Goal: Task Accomplishment & Management: Use online tool/utility

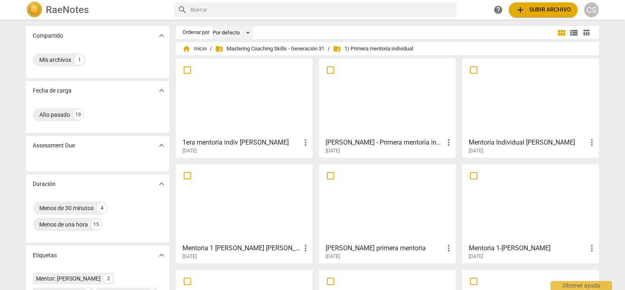
click at [242, 32] on div "Por defecto" at bounding box center [233, 32] width 40 height 13
click at [281, 33] on div at bounding box center [312, 145] width 625 height 290
click at [261, 47] on span "folder_shared Mastering Coaching Skills - Generación 31" at bounding box center [269, 49] width 109 height 8
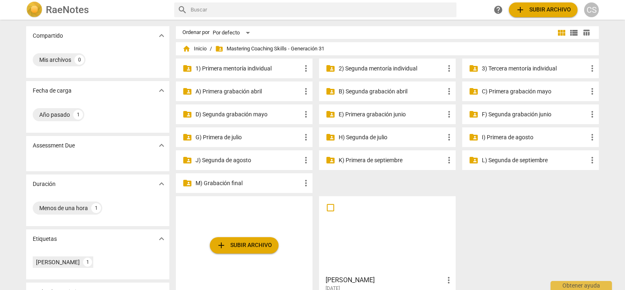
click at [362, 68] on p "2) Segunda mentoría individual" at bounding box center [392, 68] width 106 height 9
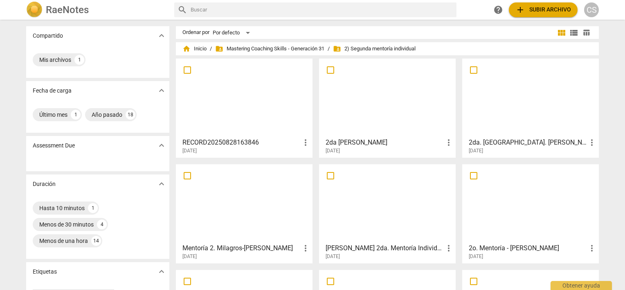
click at [215, 101] on div at bounding box center [244, 97] width 131 height 72
click at [304, 140] on span "more_vert" at bounding box center [306, 142] width 10 height 10
click at [240, 109] on div at bounding box center [312, 145] width 625 height 290
click at [240, 109] on div at bounding box center [244, 97] width 131 height 72
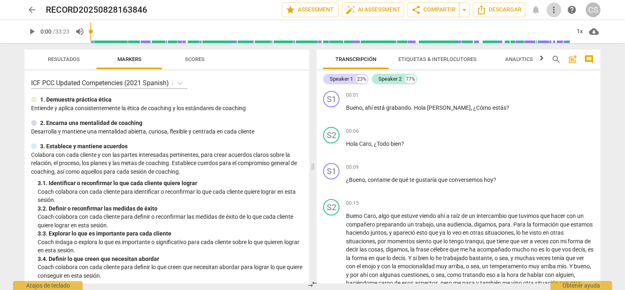
click at [554, 8] on span "more_vert" at bounding box center [554, 10] width 10 height 10
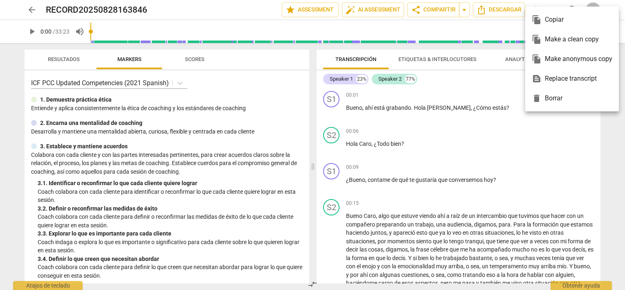
click at [283, 83] on div at bounding box center [312, 145] width 625 height 290
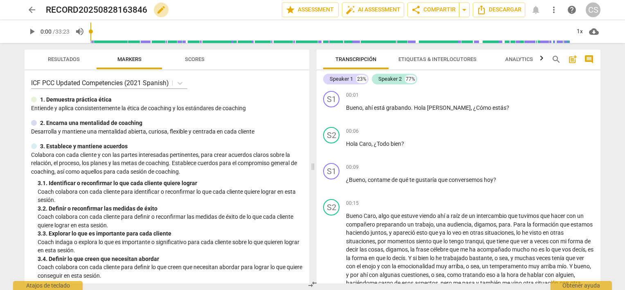
click at [162, 9] on span "edit" at bounding box center [161, 10] width 10 height 10
type input "R"
type input "s"
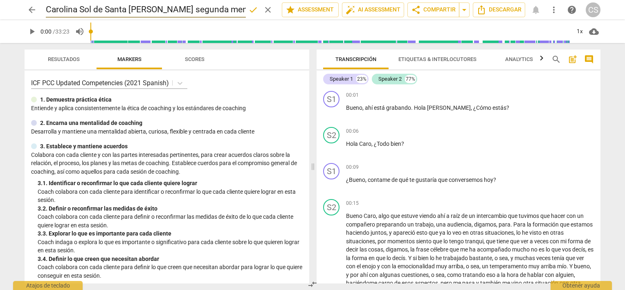
type input "Carolina Sol de Santa [PERSON_NAME] segunda mentoria"
click at [250, 8] on span "done" at bounding box center [253, 10] width 10 height 10
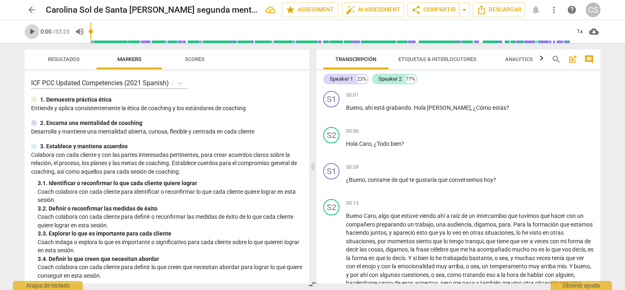
click at [29, 32] on span "play_arrow" at bounding box center [32, 32] width 10 height 10
click at [569, 167] on p "Add competency" at bounding box center [574, 167] width 39 height 7
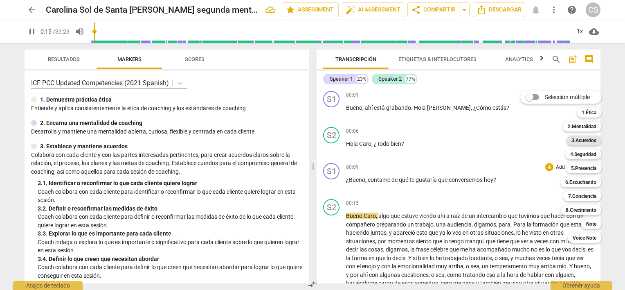
click at [579, 140] on b "3.Acuerdos" at bounding box center [584, 140] width 25 height 10
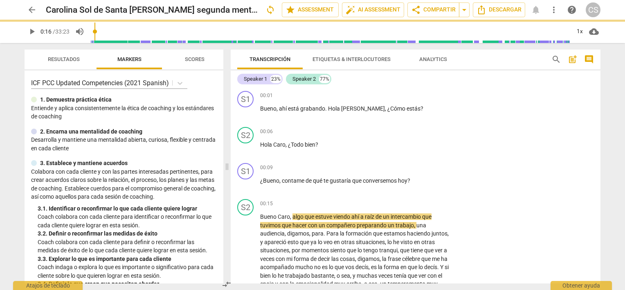
type input "16"
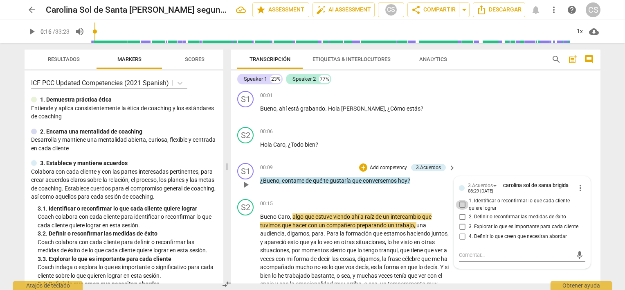
click at [459, 203] on input "1. Identificar o reconfirmar lo que cada cliente quiere lograr" at bounding box center [462, 205] width 13 height 10
checkbox input "true"
click at [458, 226] on input "3. Explorar lo que es importante para cada cliente" at bounding box center [462, 226] width 13 height 10
checkbox input "true"
click at [494, 136] on div "S2 play_arrow pause 00:06 + Add competency keyboard_arrow_right [PERSON_NAME] ,…" at bounding box center [416, 142] width 370 height 36
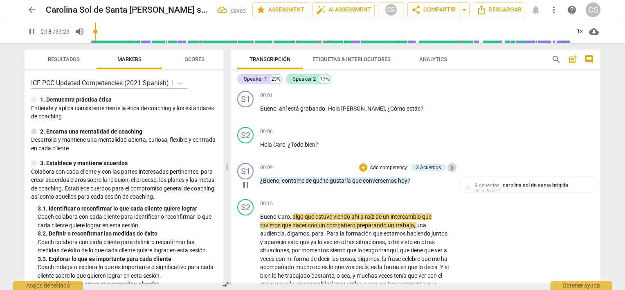
click at [450, 167] on span "keyboard_arrow_right" at bounding box center [452, 168] width 10 height 10
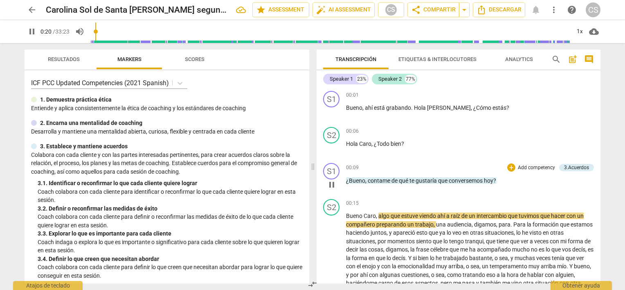
click at [520, 164] on p "Add competency" at bounding box center [536, 167] width 39 height 7
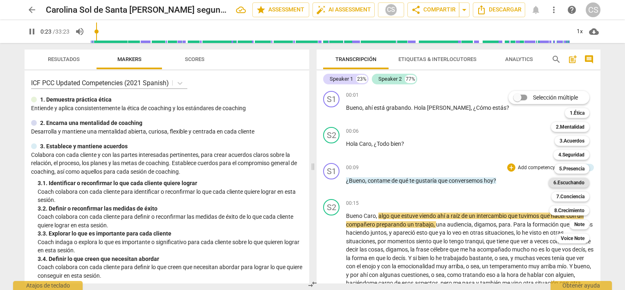
click at [560, 185] on b "6.Escuchando" at bounding box center [569, 183] width 31 height 10
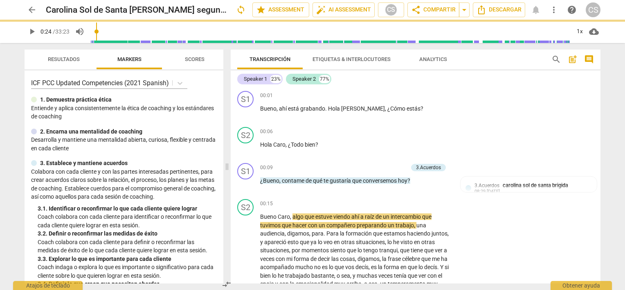
type input "24"
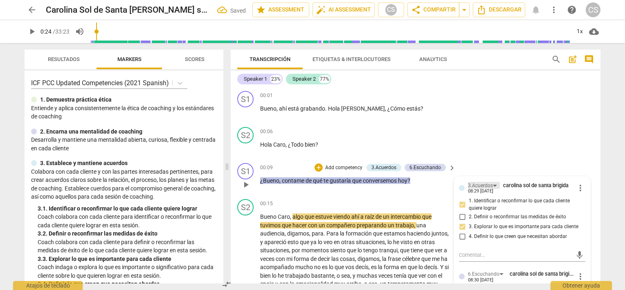
click at [494, 185] on div "3.Acuerdos" at bounding box center [484, 185] width 32 height 7
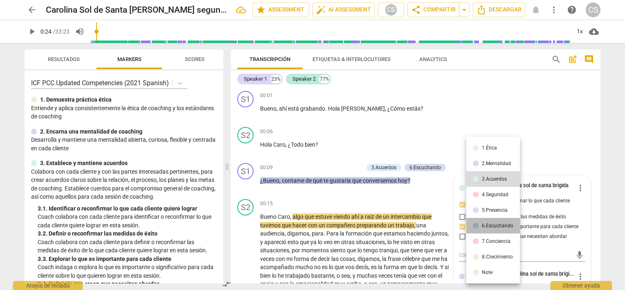
click at [494, 226] on div "6.Escuchando" at bounding box center [498, 225] width 32 height 5
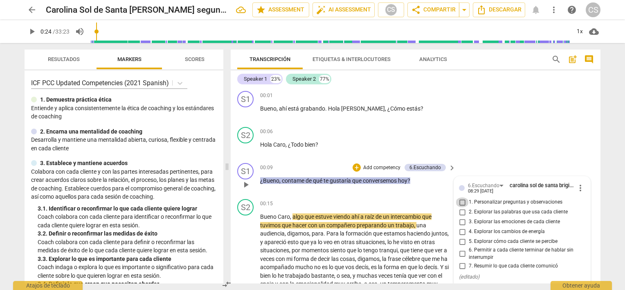
click at [461, 201] on input "1. Personalizar preguntas y observaciones" at bounding box center [462, 202] width 13 height 10
checkbox input "true"
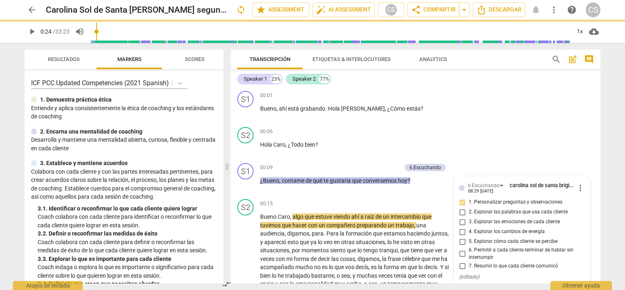
click at [30, 31] on span "play_arrow" at bounding box center [32, 32] width 10 height 10
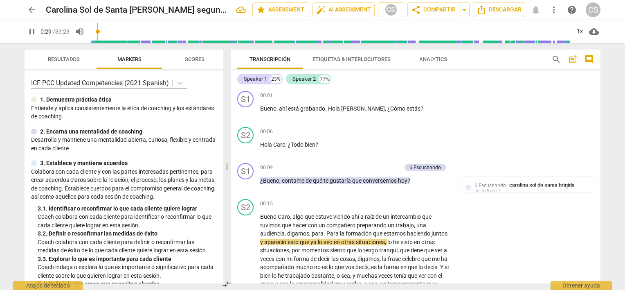
drag, startPoint x: 600, startPoint y: 87, endPoint x: 599, endPoint y: 92, distance: 4.8
click at [599, 92] on div "Speaker 1 23% Speaker 2 77% S1 play_arrow pause 00:01 + Add competency keyboard…" at bounding box center [416, 176] width 370 height 213
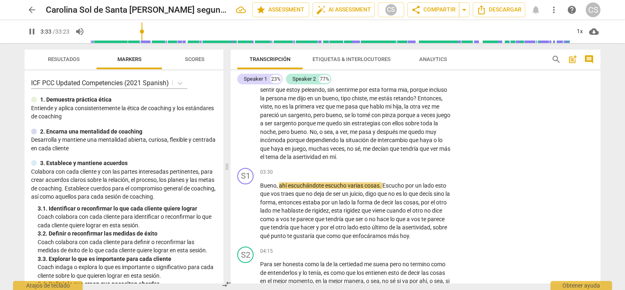
scroll to position [423, 0]
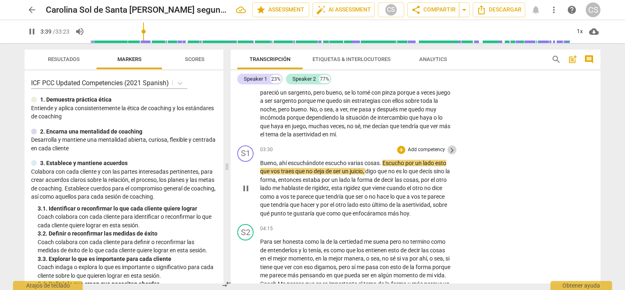
click at [447, 155] on span "keyboard_arrow_right" at bounding box center [452, 150] width 10 height 10
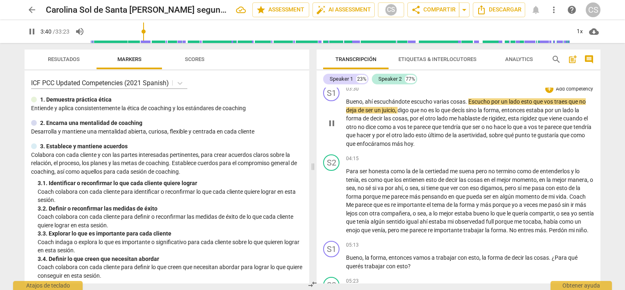
scroll to position [363, 0]
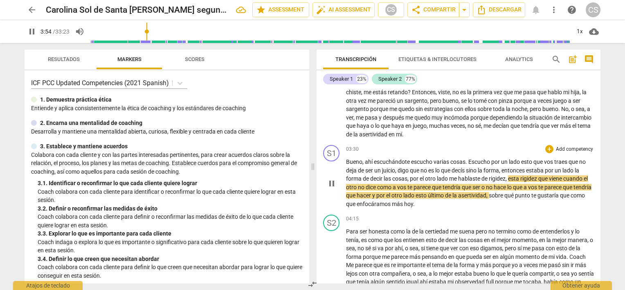
click at [567, 146] on p "Add competency" at bounding box center [574, 149] width 39 height 7
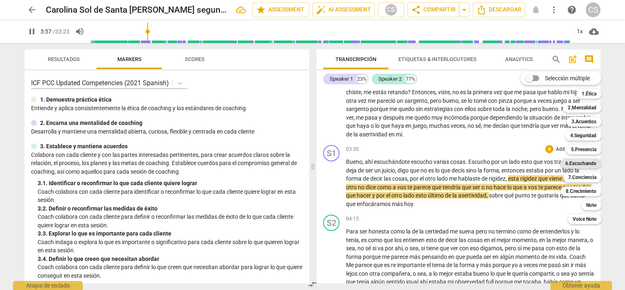
click at [580, 161] on b "6.Escuchando" at bounding box center [580, 163] width 31 height 10
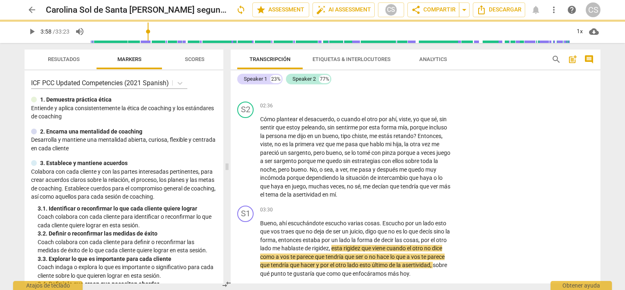
type input "238"
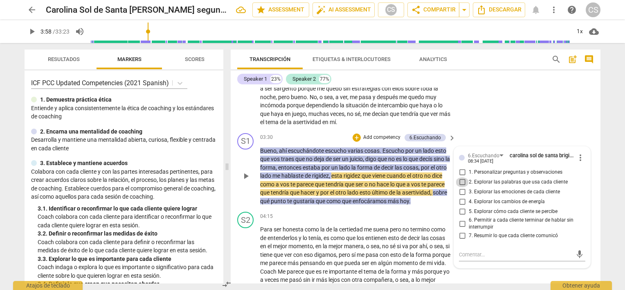
click at [461, 187] on input "2. Explorar las palabras que usa cada cliente" at bounding box center [462, 182] width 13 height 10
checkbox input "true"
click at [459, 228] on input "6. Permitir a cada cliente terminar de hablar sin interrumpir" at bounding box center [462, 223] width 13 height 10
checkbox input "true"
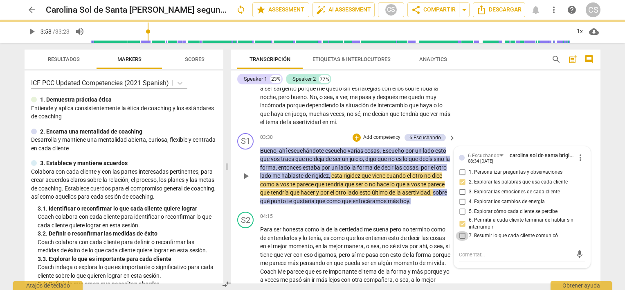
click at [461, 241] on input "7. Resumir lo que cada cliente comunicó" at bounding box center [462, 236] width 13 height 10
checkbox input "true"
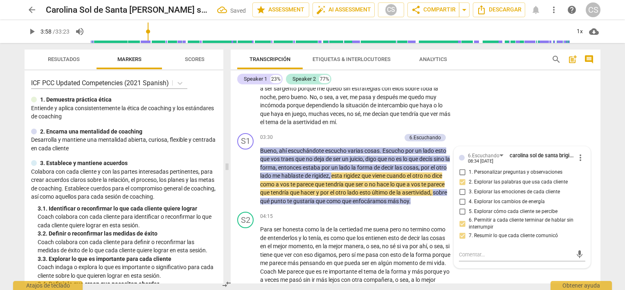
click at [488, 130] on div "S2 play_arrow pause 02:36 + Add competency keyboard_arrow_right Cómo plantear e…" at bounding box center [416, 78] width 370 height 104
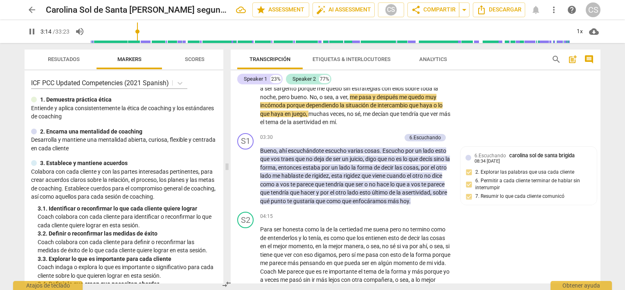
click at [138, 29] on input "range" at bounding box center [330, 31] width 480 height 26
click at [355, 142] on div "+" at bounding box center [357, 137] width 8 height 8
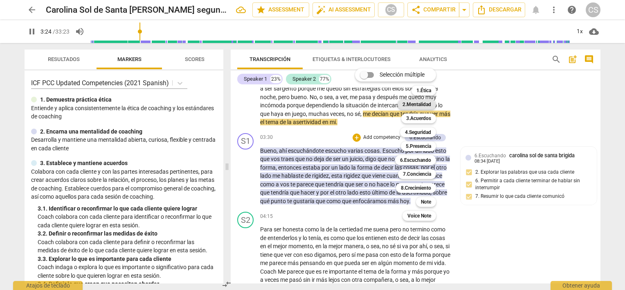
click at [415, 103] on b "2.Mentalidad" at bounding box center [417, 104] width 29 height 10
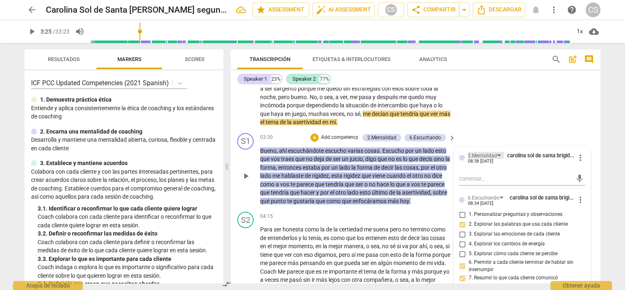
click at [496, 159] on div "2.Mentalidad" at bounding box center [486, 155] width 36 height 7
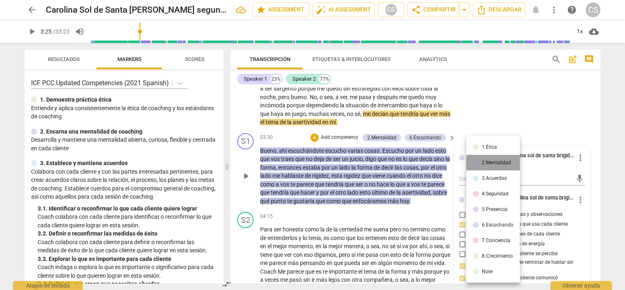
click at [496, 160] on div "2.Mentalidad" at bounding box center [496, 162] width 29 height 5
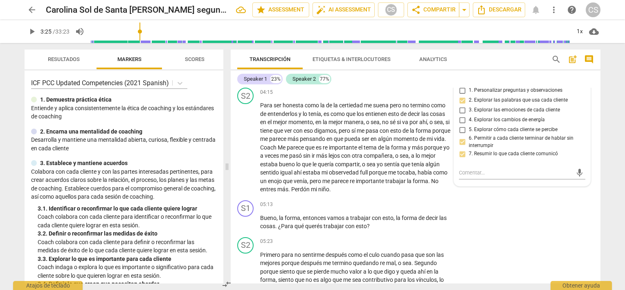
scroll to position [582, 0]
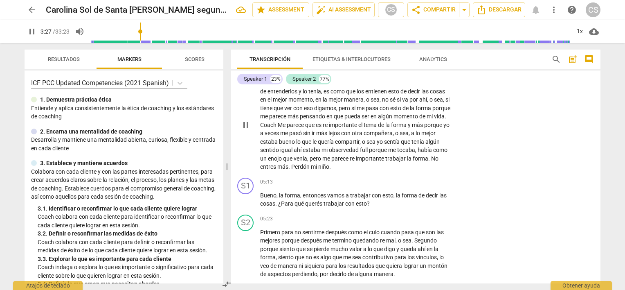
drag, startPoint x: 597, startPoint y: 113, endPoint x: 597, endPoint y: 108, distance: 5.3
click at [597, 108] on div "S2 play_arrow pause 04:15 + Add competency keyboard_arrow_right Para ser honest…" at bounding box center [416, 118] width 370 height 113
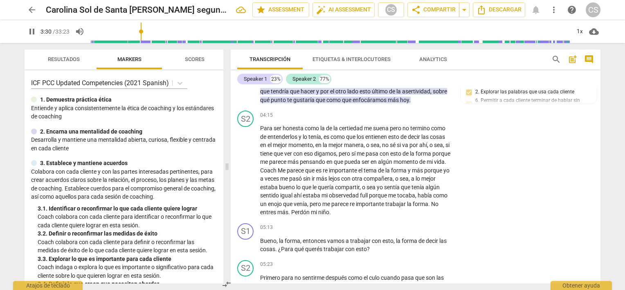
scroll to position [522, 0]
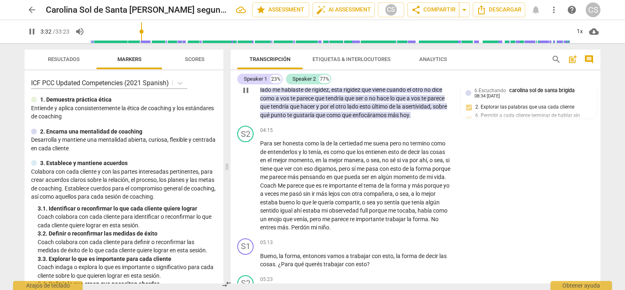
click at [596, 111] on div "S1 play_arrow pause 03:30 + Add competency 2.Mentalidad 6.Escuchando keyboard_a…" at bounding box center [416, 83] width 370 height 79
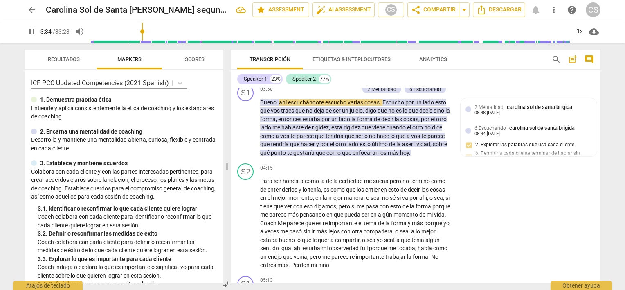
scroll to position [461, 0]
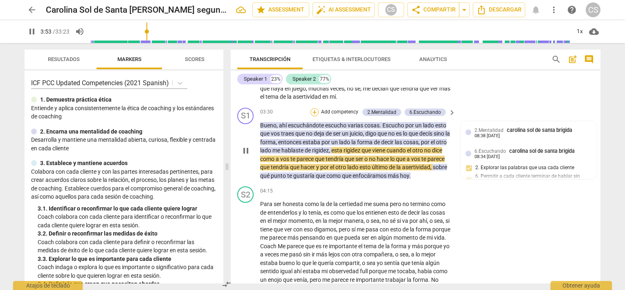
click at [316, 116] on div "+" at bounding box center [315, 112] width 8 height 8
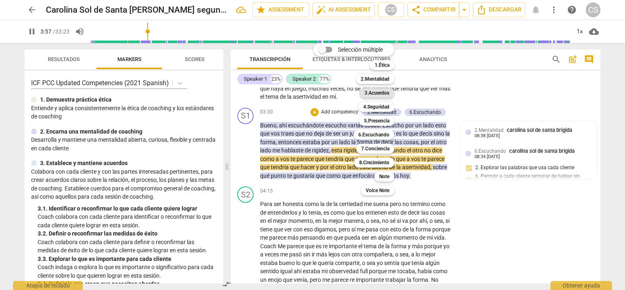
click at [371, 94] on b "3.Acuerdos" at bounding box center [377, 93] width 25 height 10
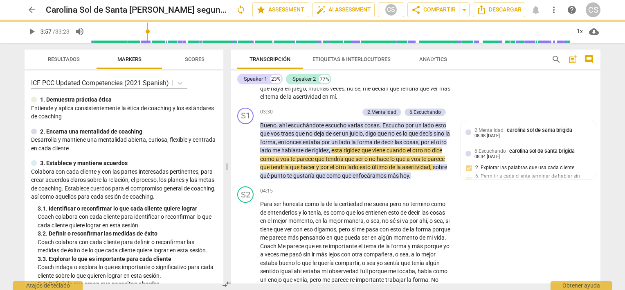
type input "238"
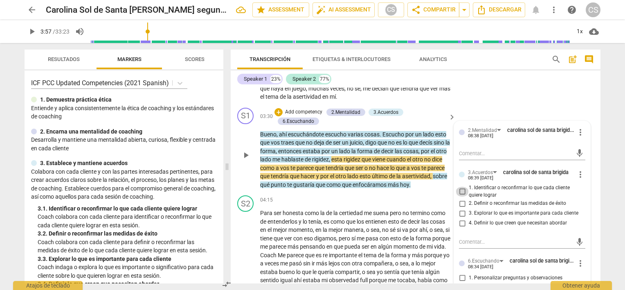
click at [460, 196] on input "1. Identificar o reconfirmar lo que cada cliente quiere lograr" at bounding box center [462, 192] width 13 height 10
checkbox input "true"
click at [460, 218] on input "3. Explorar lo que es importante para cada cliente" at bounding box center [462, 213] width 13 height 10
checkbox input "true"
click at [459, 228] on input "4. Definir lo que creen que necesitan abordar" at bounding box center [462, 223] width 13 height 10
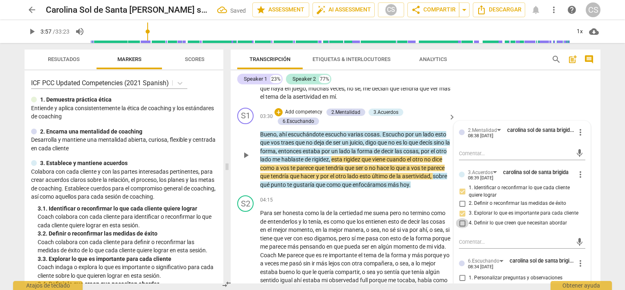
checkbox input "true"
click at [575, 101] on div "S2 play_arrow pause 02:36 + Add competency keyboard_arrow_right Cómo plantear e…" at bounding box center [416, 52] width 370 height 104
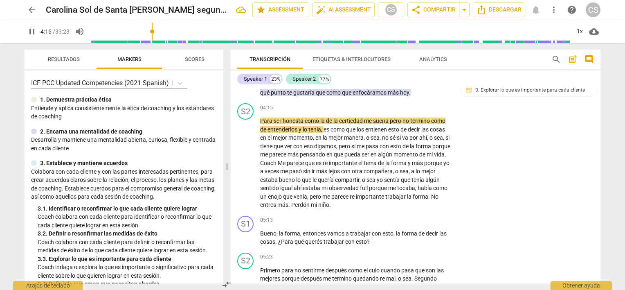
scroll to position [591, 0]
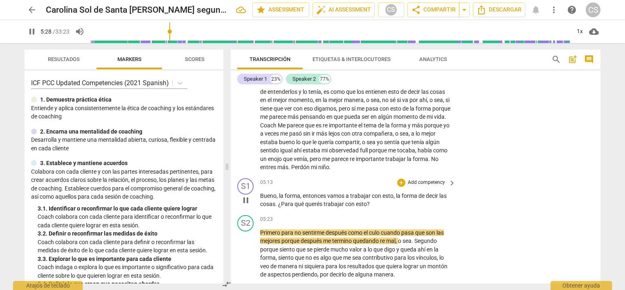
click at [447, 188] on span "keyboard_arrow_right" at bounding box center [452, 183] width 10 height 10
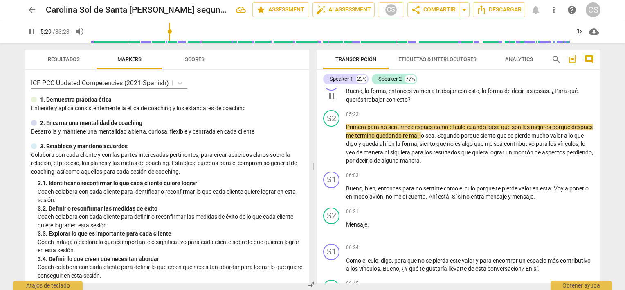
scroll to position [496, 0]
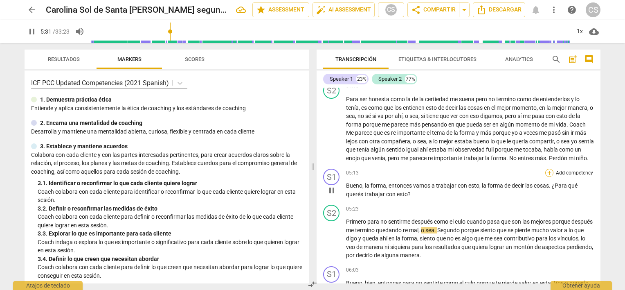
click at [548, 177] on div "+" at bounding box center [549, 173] width 8 height 8
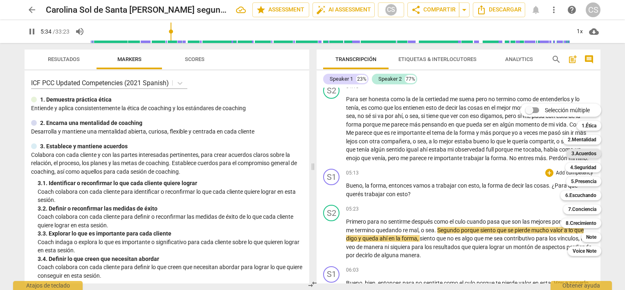
click at [580, 153] on b "3.Acuerdos" at bounding box center [584, 154] width 25 height 10
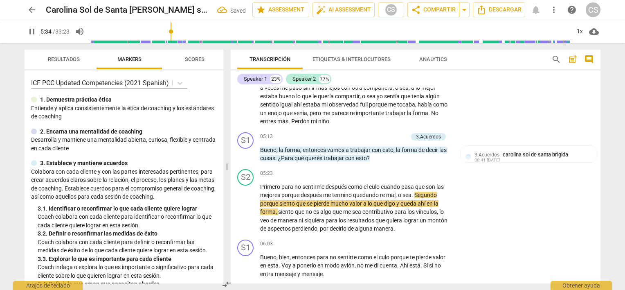
scroll to position [644, 0]
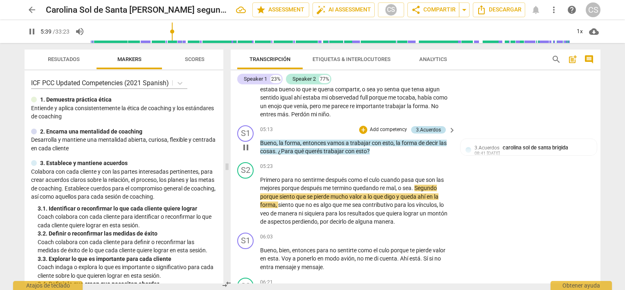
click at [430, 133] on div "3.Acuerdos" at bounding box center [428, 129] width 25 height 7
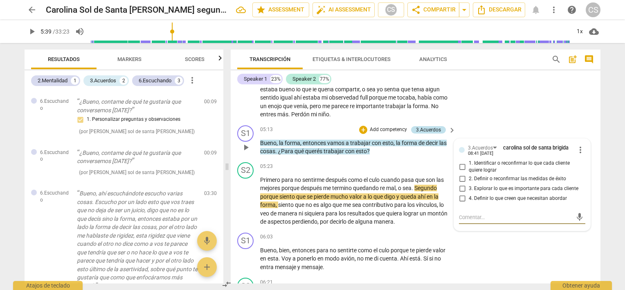
type input "340"
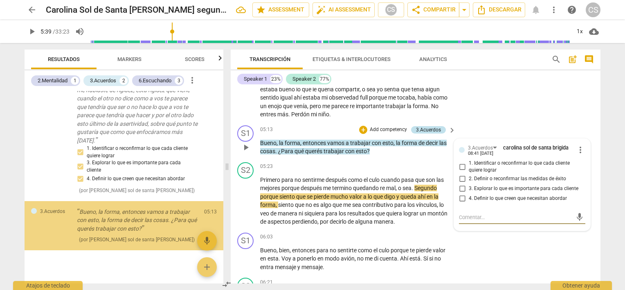
scroll to position [434, 0]
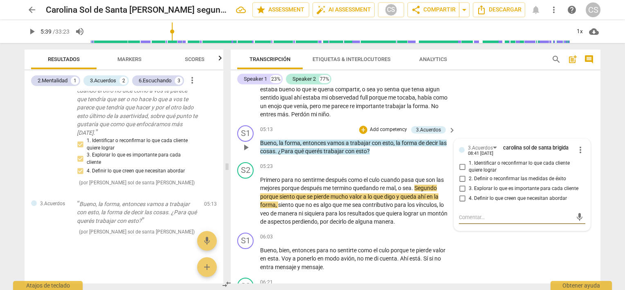
click at [463, 194] on input "3. Explorar lo que es importante para cada cliente" at bounding box center [462, 189] width 13 height 10
checkbox input "true"
click at [506, 137] on div "S1 play_arrow pause 05:13 + Add competency 3.Acuerdos keyboard_arrow_right Buen…" at bounding box center [416, 140] width 370 height 37
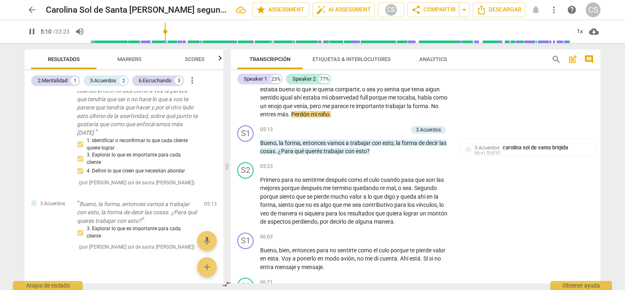
click at [166, 31] on input "range" at bounding box center [330, 31] width 480 height 26
click at [34, 32] on span "pause" at bounding box center [32, 32] width 10 height 10
type input "312"
click at [5, 136] on div "arrow_back Carolina Sol de Santa [PERSON_NAME] segunda mentoria edit star Asses…" at bounding box center [312, 145] width 625 height 290
click at [525, 113] on div "S2 play_arrow pause 04:15 + Add competency keyboard_arrow_right Para ser honest…" at bounding box center [416, 65] width 370 height 113
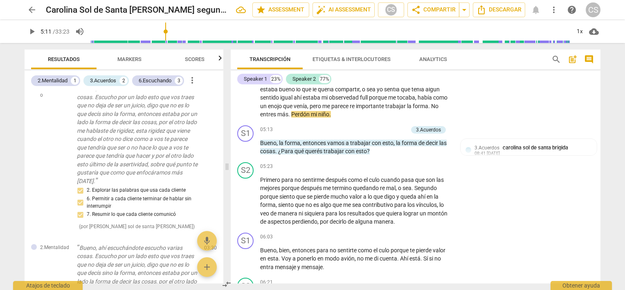
scroll to position [0, 0]
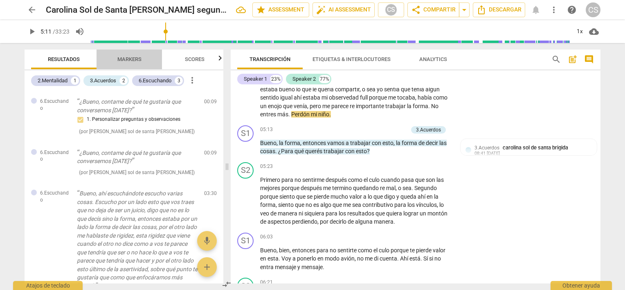
click at [129, 61] on span "Markers" at bounding box center [129, 59] width 24 height 6
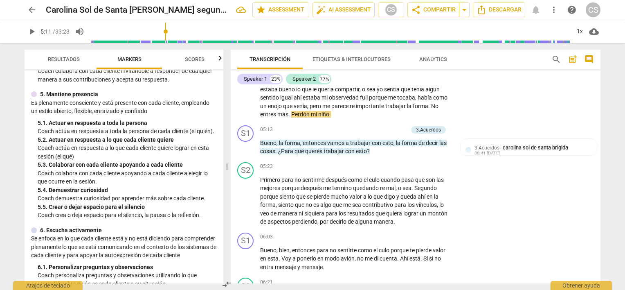
scroll to position [349, 0]
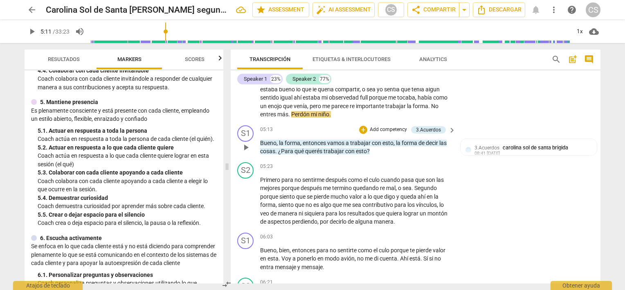
click at [385, 133] on p "Add competency" at bounding box center [388, 129] width 39 height 7
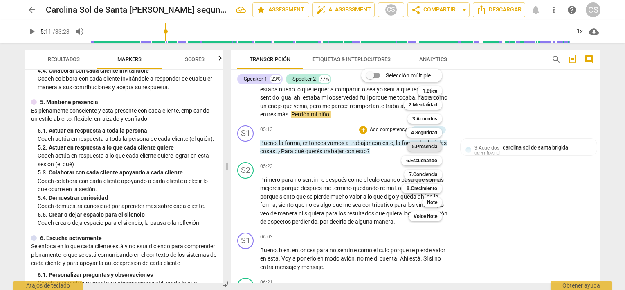
click at [423, 149] on b "5.Presencia" at bounding box center [424, 147] width 25 height 10
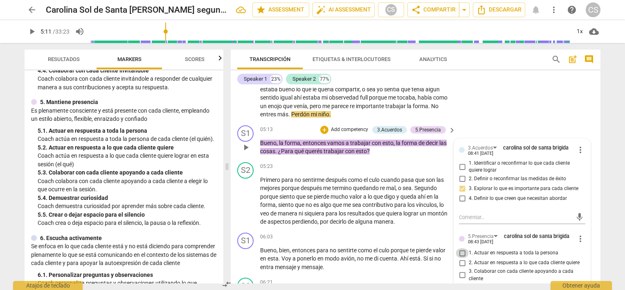
click at [461, 258] on input "1. Actuar en respuesta a toda la persona" at bounding box center [462, 253] width 13 height 10
checkbox input "true"
click at [459, 268] on input "2. Actuar en respuesta a lo que cada cliente quiere" at bounding box center [462, 263] width 13 height 10
checkbox input "true"
drag, startPoint x: 601, startPoint y: 120, endPoint x: 599, endPoint y: 126, distance: 5.6
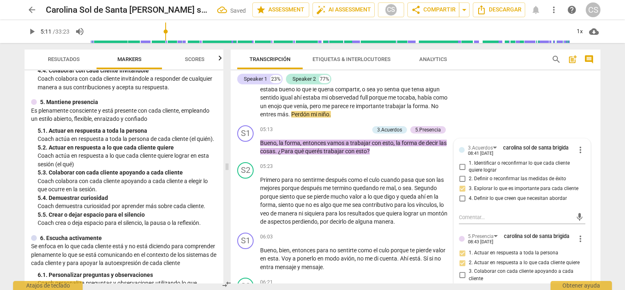
click at [599, 126] on div "Transcripción Etiquetas & Interlocutores Analytics search post_add comment Spea…" at bounding box center [417, 166] width 380 height 247
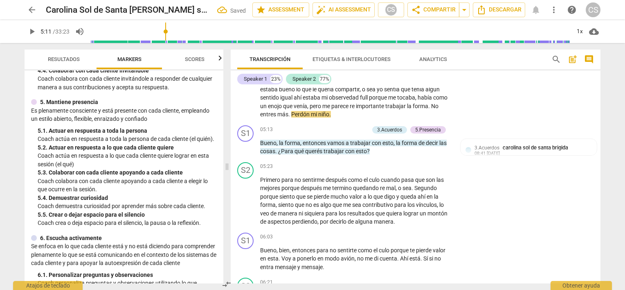
scroll to position [735, 0]
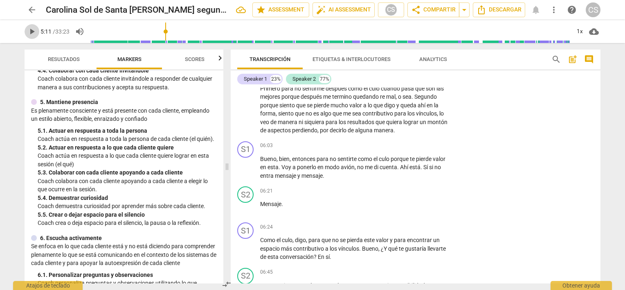
click at [30, 33] on span "play_arrow" at bounding box center [32, 32] width 10 height 10
click at [419, 149] on p "Add competency" at bounding box center [426, 145] width 39 height 7
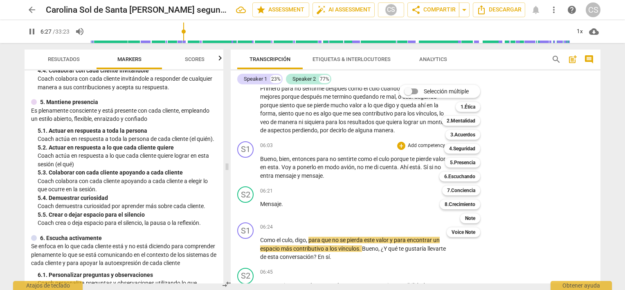
click at [498, 183] on div at bounding box center [312, 145] width 625 height 290
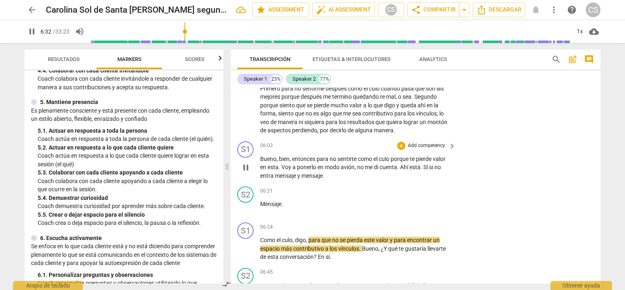
click at [413, 149] on p "Add competency" at bounding box center [426, 145] width 39 height 7
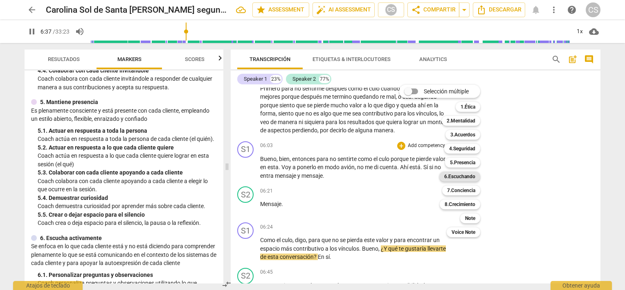
click at [455, 175] on b "6.Escuchando" at bounding box center [459, 176] width 31 height 10
type input "397"
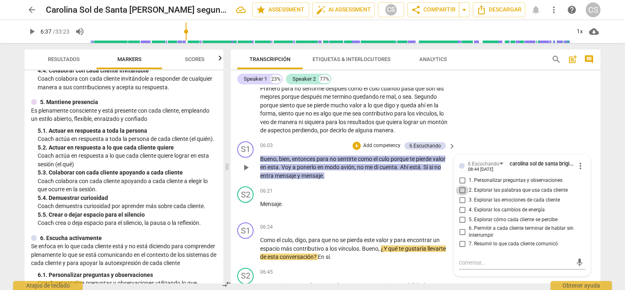
click at [462, 195] on input "2. Explorar las palabras que usa cada cliente" at bounding box center [462, 190] width 13 height 10
checkbox input "true"
click at [461, 236] on input "6. Permitir a cada cliente terminar de hablar sin interrumpir" at bounding box center [462, 232] width 13 height 10
checkbox input "true"
click at [460, 195] on input "2. Explorar las palabras que usa cada cliente" at bounding box center [462, 190] width 13 height 10
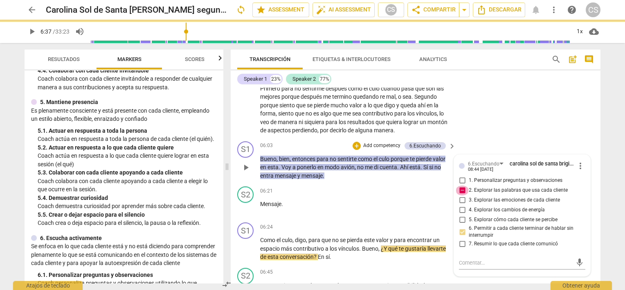
click at [459, 195] on input "2. Explorar las palabras que usa cada cliente" at bounding box center [462, 190] width 13 height 10
checkbox input "false"
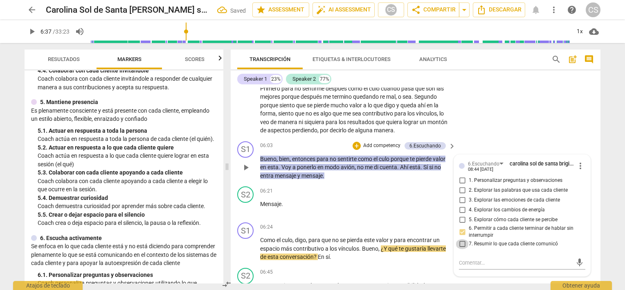
click at [460, 249] on input "7. Resumir lo que cada cliente comunicó" at bounding box center [462, 244] width 13 height 10
checkbox input "true"
click at [566, 138] on div "S2 play_arrow pause 05:23 + Add competency keyboard_arrow_right Primero para no…" at bounding box center [416, 103] width 370 height 70
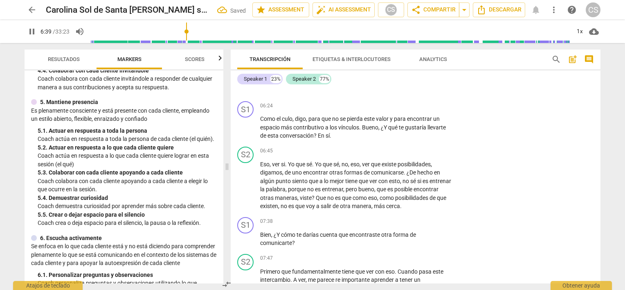
scroll to position [841, 0]
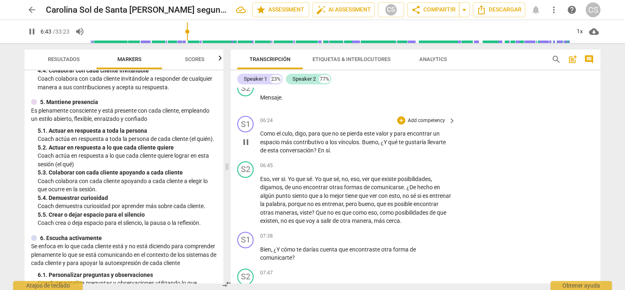
click at [416, 124] on p "Add competency" at bounding box center [426, 120] width 39 height 7
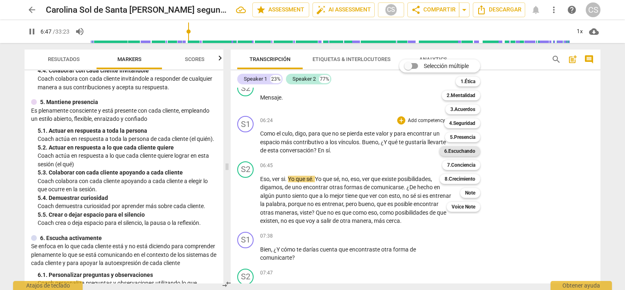
click at [461, 152] on b "6.Escuchando" at bounding box center [459, 151] width 31 height 10
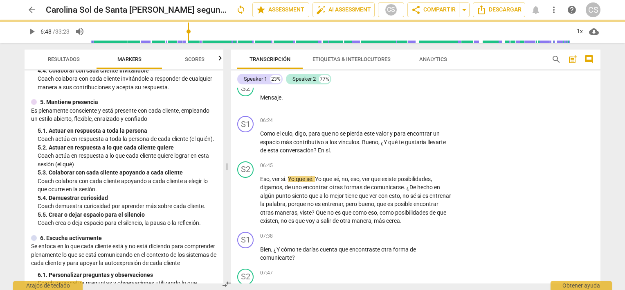
type input "408"
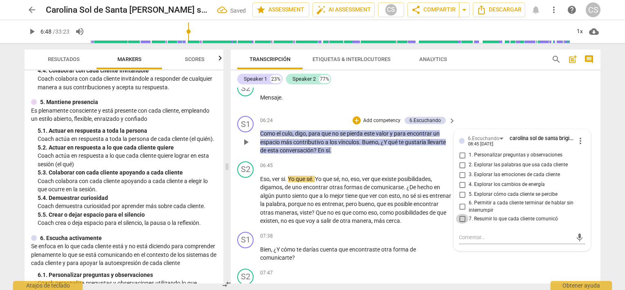
click at [462, 223] on input "7. Resumir lo que cada cliente comunicó" at bounding box center [462, 219] width 13 height 10
checkbox input "true"
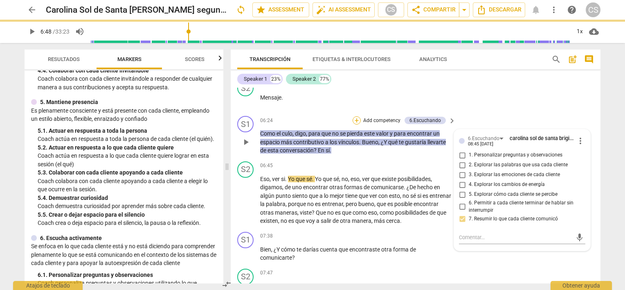
click at [354, 124] on div "+" at bounding box center [357, 120] width 8 height 8
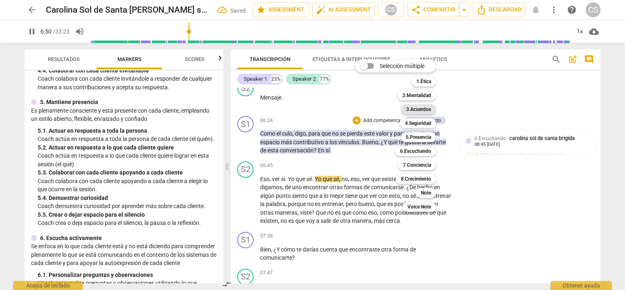
click at [414, 109] on b "3.Acuerdos" at bounding box center [418, 109] width 25 height 10
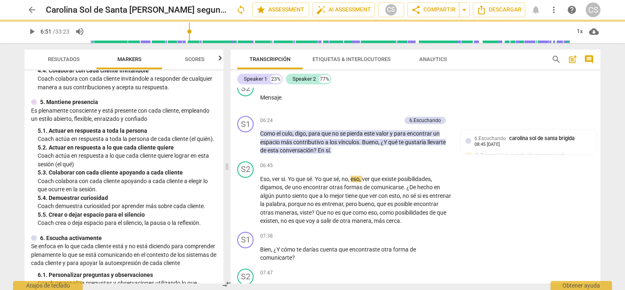
type input "411"
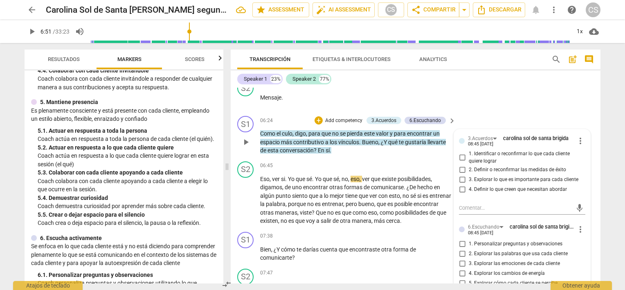
click at [473, 183] on span "3. Explorar lo que es importante para cada cliente" at bounding box center [524, 179] width 110 height 7
click at [469, 184] on input "3. Explorar lo que es importante para cada cliente" at bounding box center [462, 179] width 13 height 10
checkbox input "true"
click at [336, 124] on p "Add competency" at bounding box center [343, 120] width 39 height 7
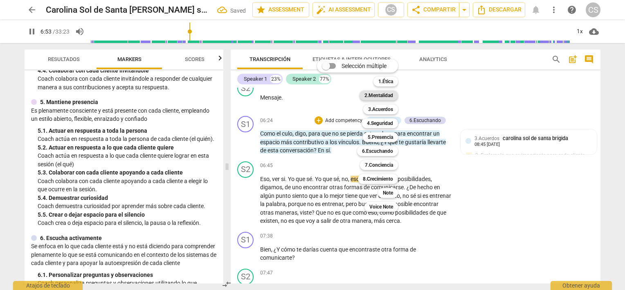
click at [369, 96] on b "2.Mentalidad" at bounding box center [379, 95] width 29 height 10
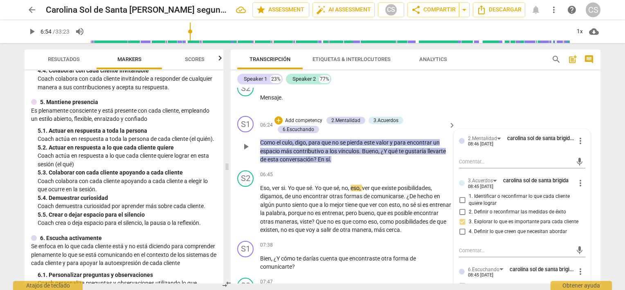
click at [286, 124] on p "Add competency" at bounding box center [303, 120] width 39 height 7
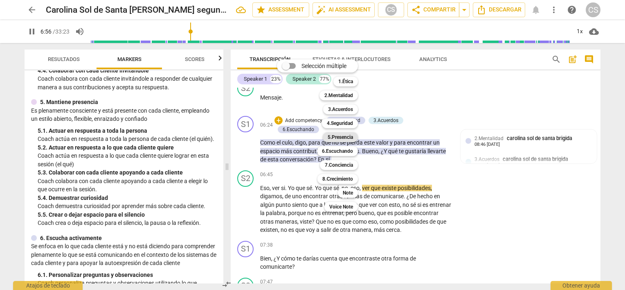
click at [335, 137] on b "5.Presencia" at bounding box center [340, 137] width 25 height 10
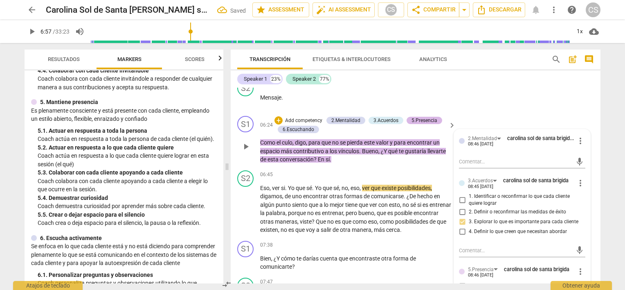
click at [416, 124] on div "5.Presencia" at bounding box center [425, 120] width 26 height 7
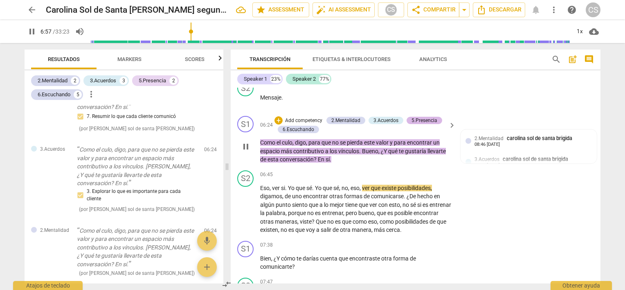
scroll to position [872, 0]
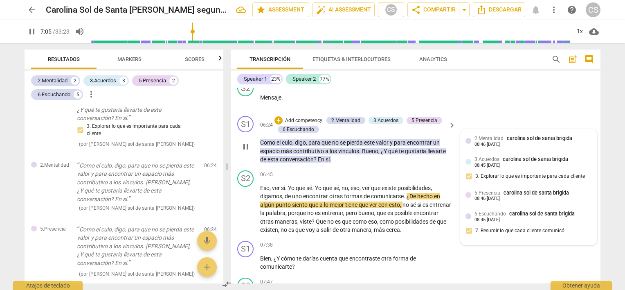
click at [466, 198] on div at bounding box center [469, 195] width 6 height 6
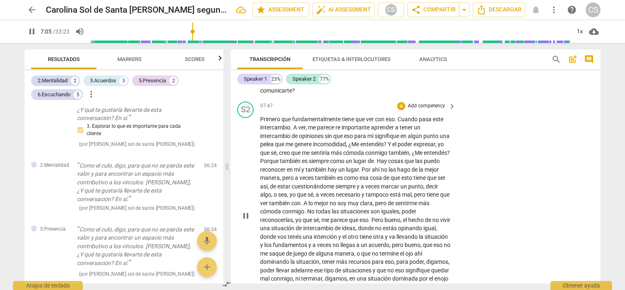
scroll to position [1033, 0]
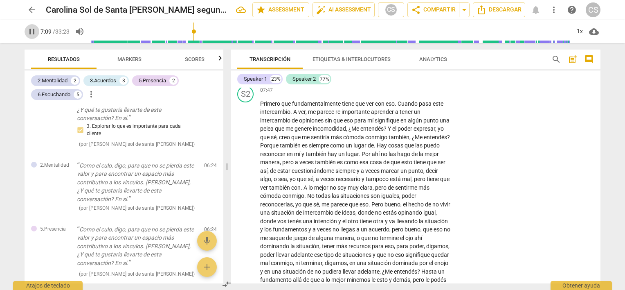
click at [33, 30] on span "pause" at bounding box center [32, 32] width 10 height 10
type input "430"
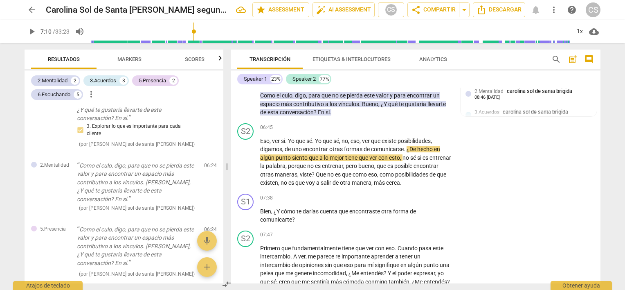
scroll to position [858, 0]
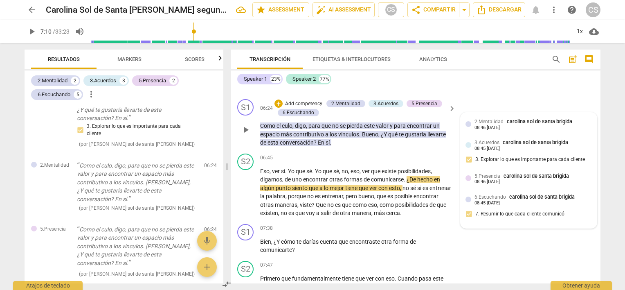
click at [466, 181] on div at bounding box center [469, 178] width 6 height 6
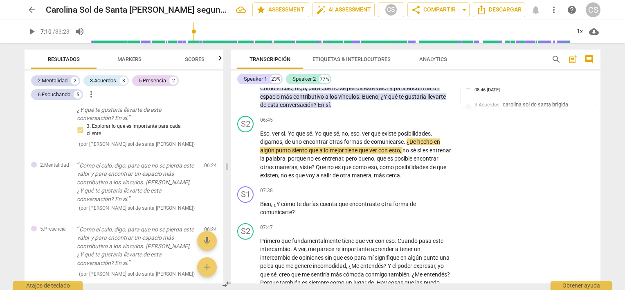
scroll to position [896, 0]
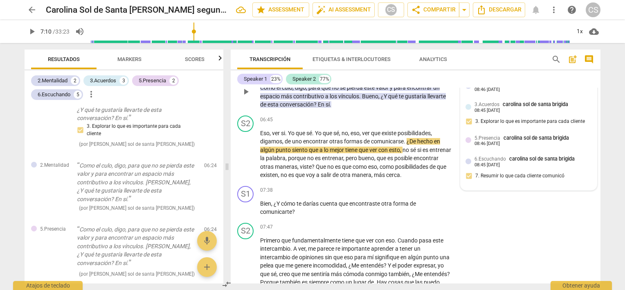
click at [466, 143] on div at bounding box center [469, 140] width 6 height 6
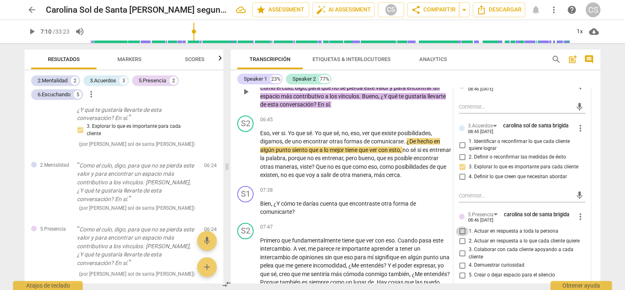
click at [460, 236] on input "1. Actuar en respuesta a toda la persona" at bounding box center [462, 231] width 13 height 10
checkbox input "true"
click at [460, 258] on input "3. Colaborar con cada cliente apoyando a cada cliente" at bounding box center [462, 253] width 13 height 10
checkbox input "true"
click at [461, 270] on input "4. Demuestrar curiosidad" at bounding box center [462, 265] width 13 height 10
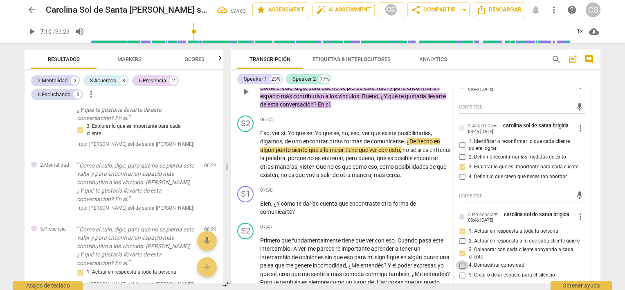
checkbox input "true"
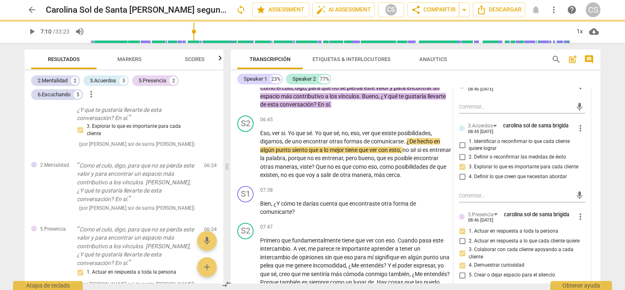
click at [123, 58] on span "Markers" at bounding box center [129, 59] width 24 height 6
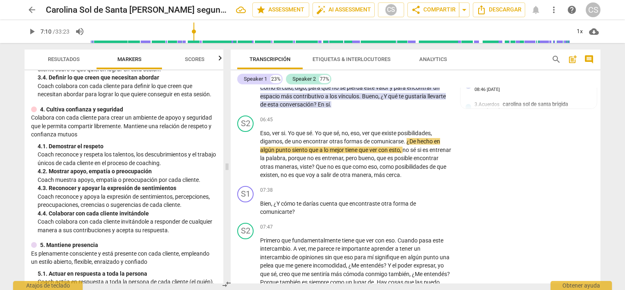
scroll to position [224, 0]
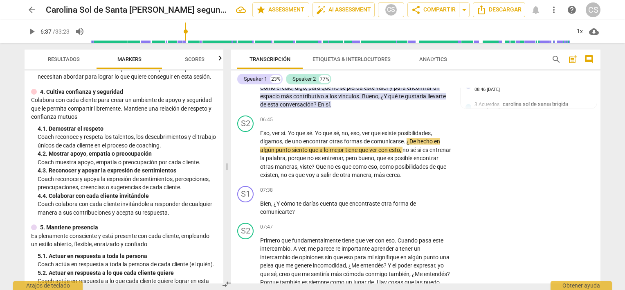
click at [187, 38] on input "range" at bounding box center [330, 31] width 480 height 26
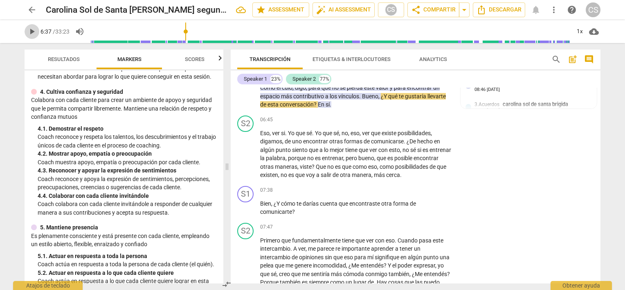
click at [29, 29] on span "play_arrow" at bounding box center [32, 32] width 10 height 10
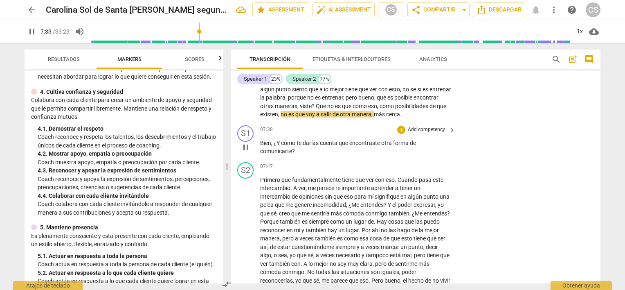
scroll to position [979, 0]
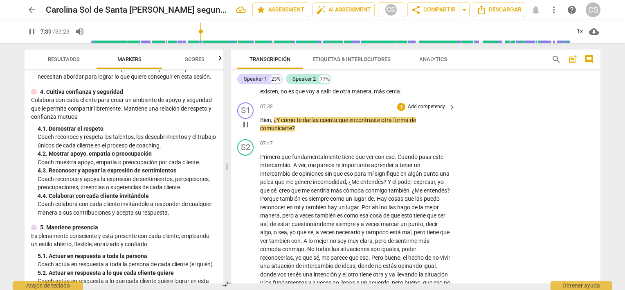
click at [420, 110] on p "Add competency" at bounding box center [426, 106] width 39 height 7
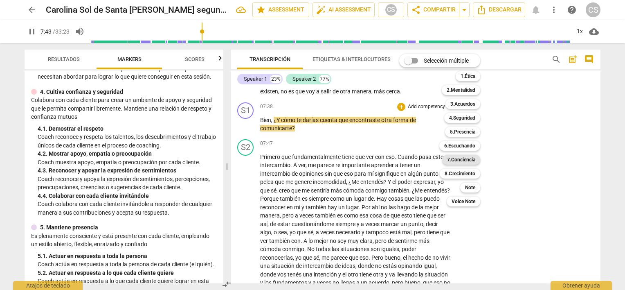
click at [457, 159] on b "7.Conciencia" at bounding box center [461, 160] width 28 height 10
type input "464"
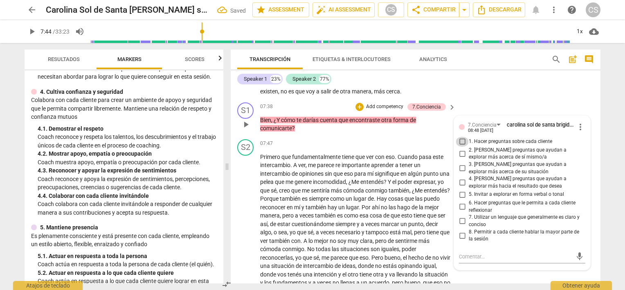
click at [459, 146] on input "1. Hacer preguntas sobre cada cliente" at bounding box center [462, 142] width 13 height 10
checkbox input "true"
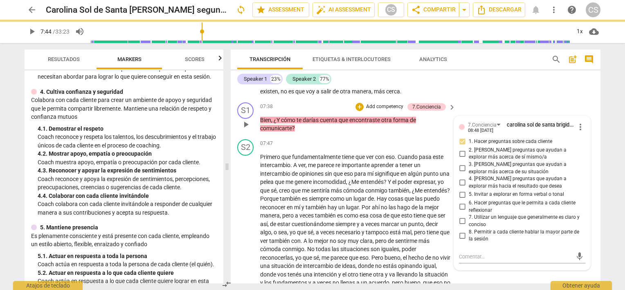
click at [459, 158] on input "2. [PERSON_NAME] preguntas que ayudan a explorar más acerca de sí mismo/a" at bounding box center [462, 154] width 13 height 10
checkbox input "true"
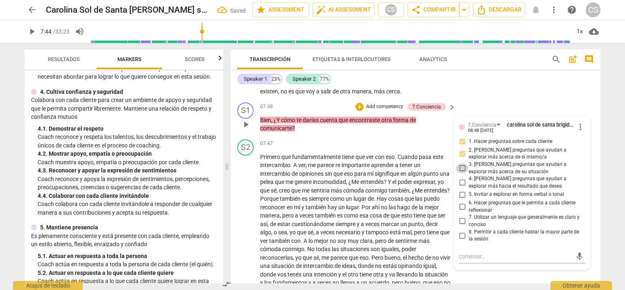
click at [459, 173] on input "3. [PERSON_NAME] preguntas que ayudan a explorar más acerca de su situación" at bounding box center [462, 168] width 13 height 10
checkbox input "true"
click at [461, 187] on input "4. [PERSON_NAME] preguntas que ayudan a explorar más hacia el resultado que des…" at bounding box center [462, 183] width 13 height 10
checkbox input "true"
click at [463, 212] on input "6. Hacer preguntas que le permita a cada cliente reflexionar" at bounding box center [462, 207] width 13 height 10
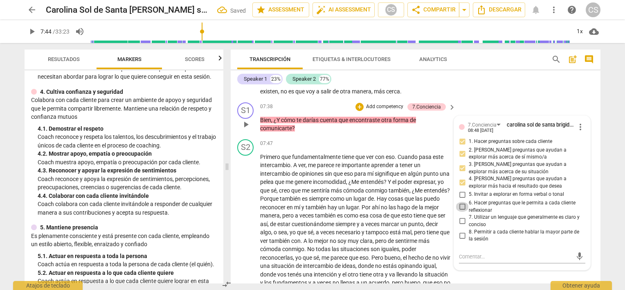
checkbox input "true"
click at [358, 111] on div "+" at bounding box center [360, 107] width 8 height 8
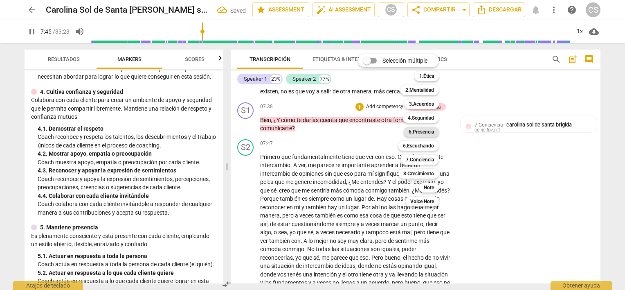
click at [414, 130] on b "5.Presencia" at bounding box center [421, 132] width 25 height 10
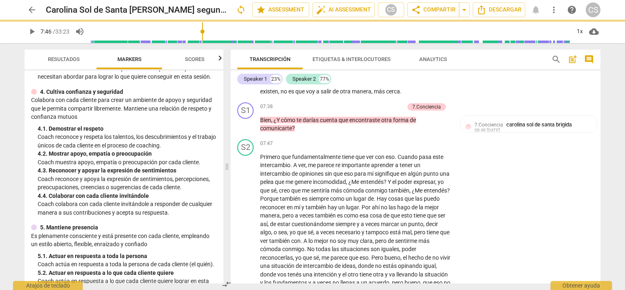
type input "466"
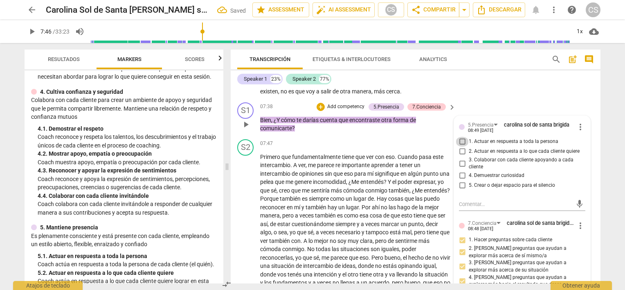
click at [460, 146] on input "1. Actuar en respuesta a toda la persona" at bounding box center [462, 142] width 13 height 10
checkbox input "true"
click at [461, 180] on input "4. Demuestrar curiosidad" at bounding box center [462, 176] width 13 height 10
checkbox input "true"
click at [332, 111] on div "+ Add competency" at bounding box center [341, 107] width 49 height 8
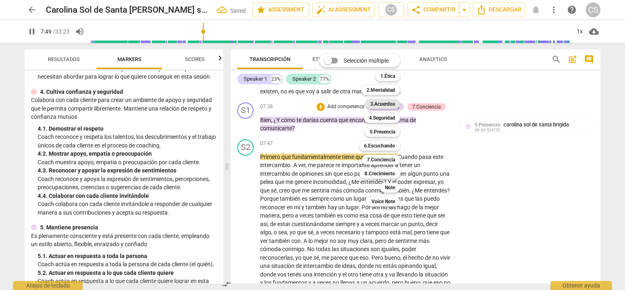
click at [379, 104] on b "3.Acuerdos" at bounding box center [382, 104] width 25 height 10
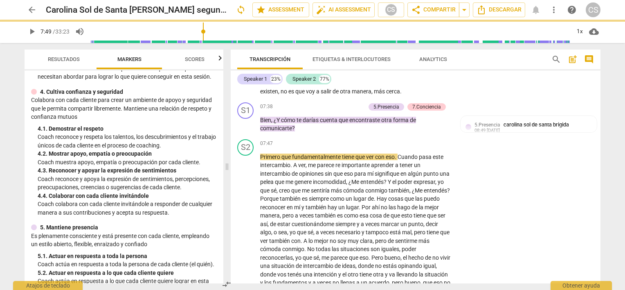
type input "470"
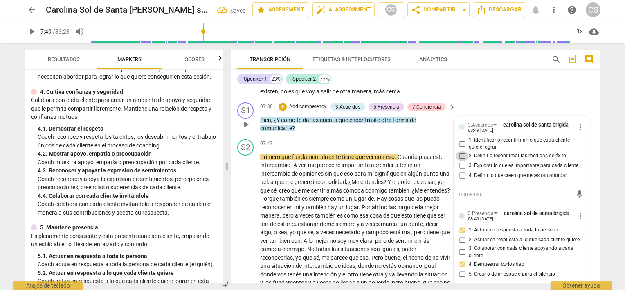
click at [462, 161] on input "2. Definir o reconfirmar las medidas de éxito" at bounding box center [462, 156] width 13 height 10
checkbox input "true"
click at [299, 110] on p "Add competency" at bounding box center [307, 106] width 39 height 7
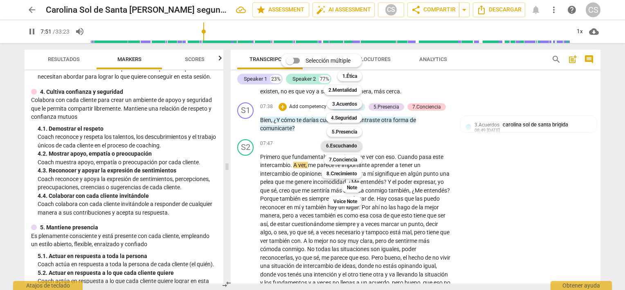
click at [342, 144] on b "6.Escuchando" at bounding box center [341, 146] width 31 height 10
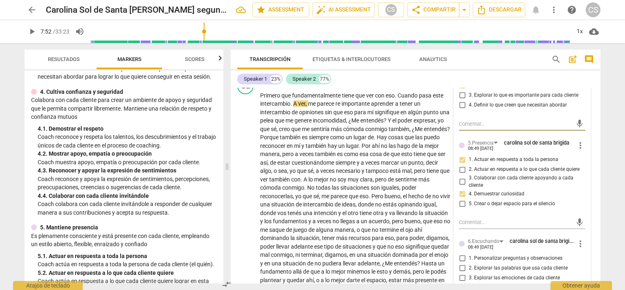
scroll to position [1065, 0]
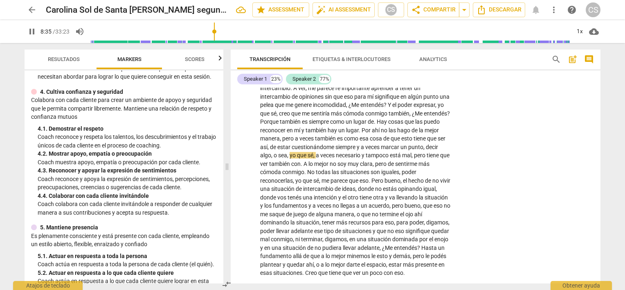
click at [598, 138] on div "Transcripción Etiquetas & Interlocutores Analytics search post_add comment Spea…" at bounding box center [417, 166] width 380 height 247
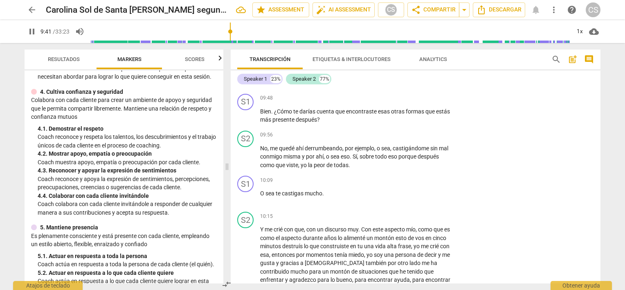
scroll to position [1247, 0]
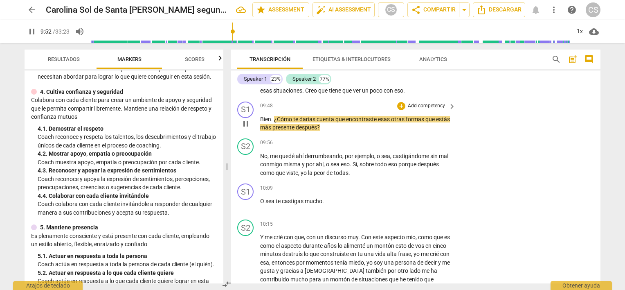
click at [426, 110] on p "Add competency" at bounding box center [426, 105] width 39 height 7
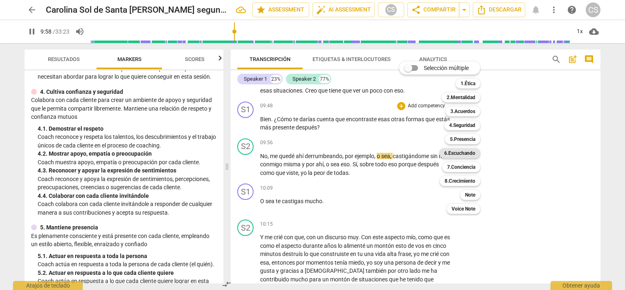
click at [455, 152] on b "6.Escuchando" at bounding box center [459, 153] width 31 height 10
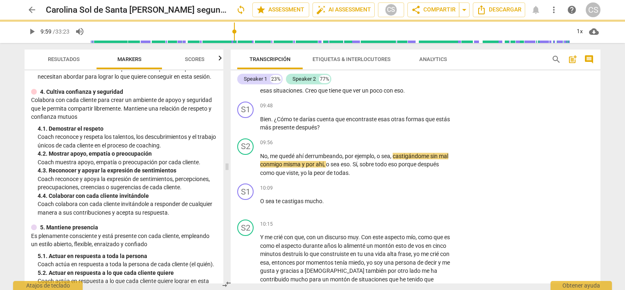
type input "599"
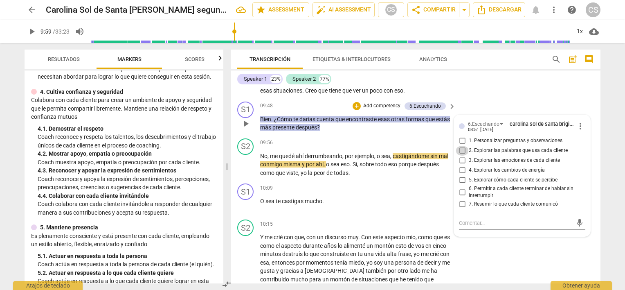
click at [460, 155] on input "2. Explorar las palabras que usa cada cliente" at bounding box center [462, 151] width 13 height 10
checkbox input "true"
click at [460, 146] on input "1. Personalizar preguntas y observaciones" at bounding box center [462, 141] width 13 height 10
checkbox input "true"
click at [461, 197] on input "6. Permitir a cada cliente terminar de hablar sin interrumpir" at bounding box center [462, 192] width 13 height 10
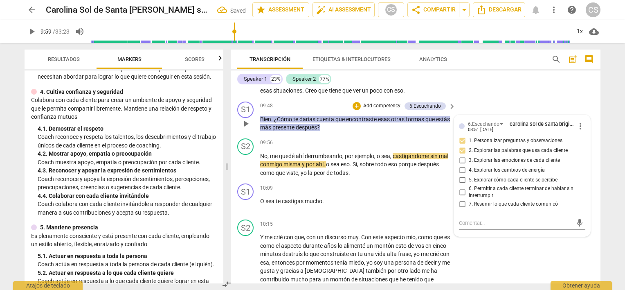
checkbox input "true"
click at [357, 110] on div "+" at bounding box center [357, 106] width 8 height 8
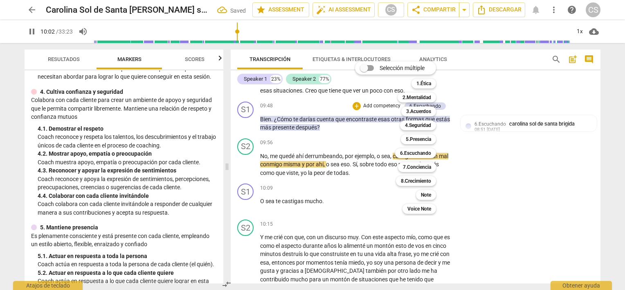
click at [31, 33] on div at bounding box center [312, 145] width 625 height 290
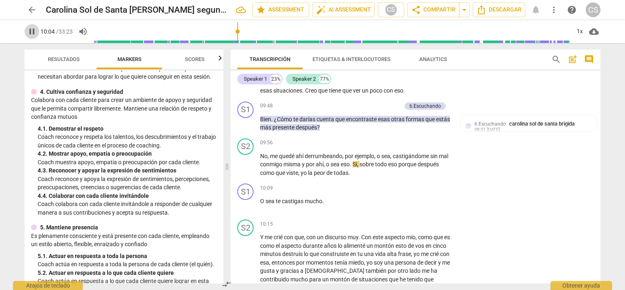
click at [31, 33] on span "pause" at bounding box center [32, 32] width 10 height 10
type input "605"
click at [355, 110] on div "+" at bounding box center [357, 106] width 8 height 8
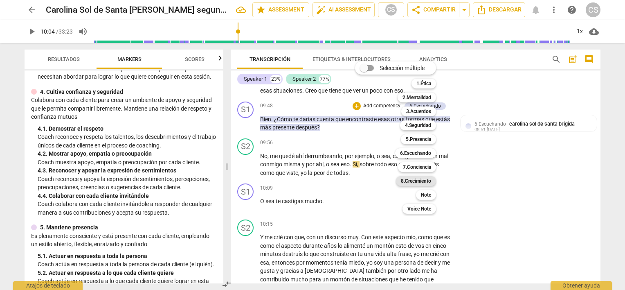
click at [414, 178] on b "8.Сrecimiento" at bounding box center [416, 181] width 31 height 10
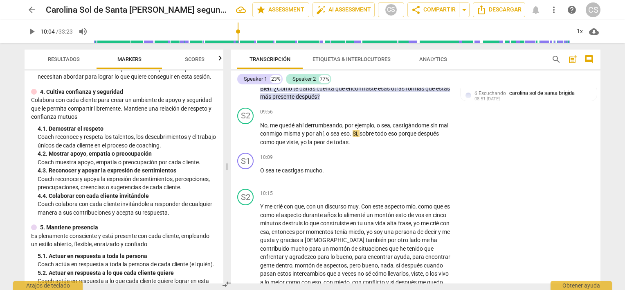
scroll to position [1286, 0]
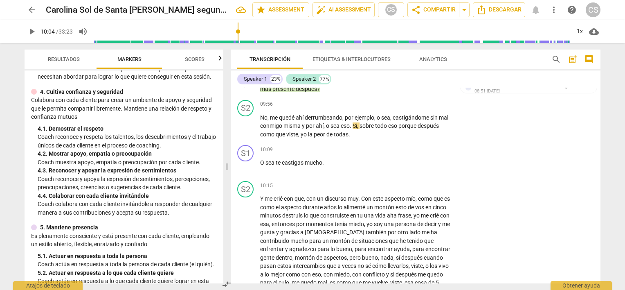
click at [430, 71] on div "8.Сrecimiento" at bounding box center [425, 67] width 31 height 7
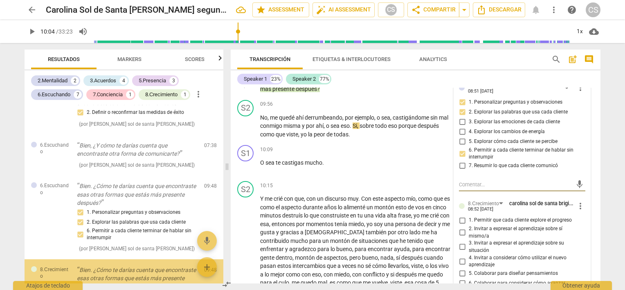
scroll to position [1299, 0]
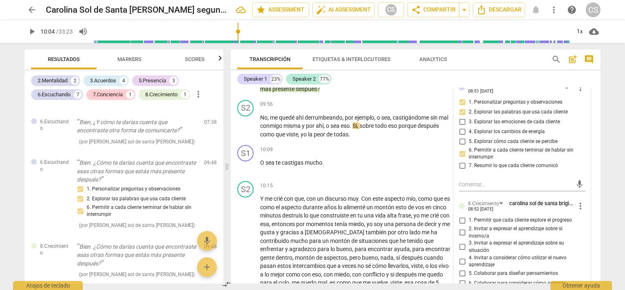
click at [422, 71] on div "8.Сrecimiento" at bounding box center [425, 67] width 31 height 7
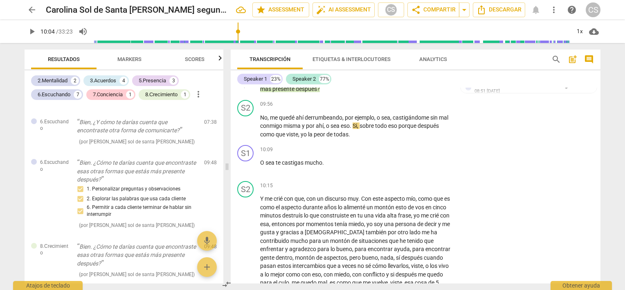
click at [424, 71] on div "8.Сrecimiento" at bounding box center [425, 67] width 31 height 7
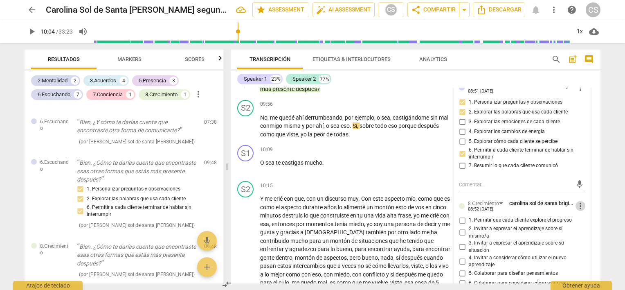
click at [578, 211] on span "more_vert" at bounding box center [581, 206] width 10 height 10
click at [582, 250] on li "Borrar" at bounding box center [587, 253] width 29 height 16
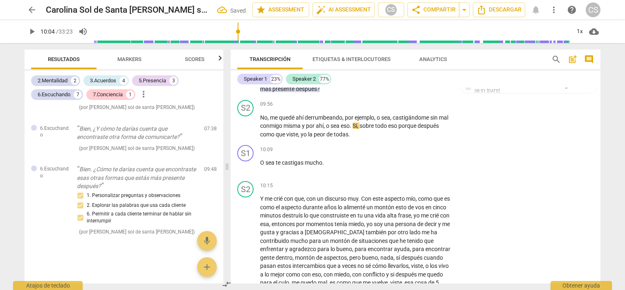
scroll to position [1250, 0]
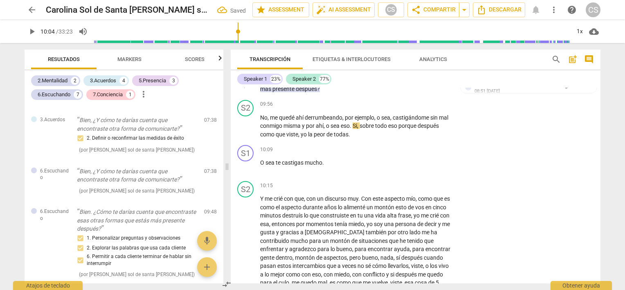
click at [371, 71] on p "Add competency" at bounding box center [381, 67] width 39 height 7
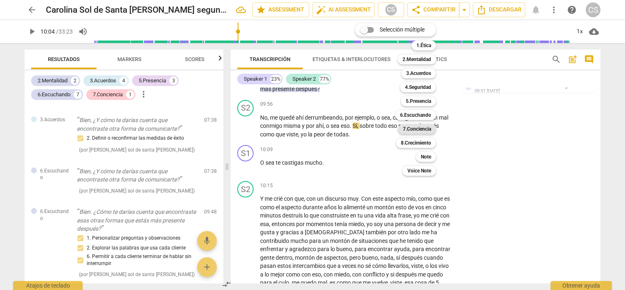
click at [414, 128] on b "7.Conciencia" at bounding box center [417, 129] width 28 height 10
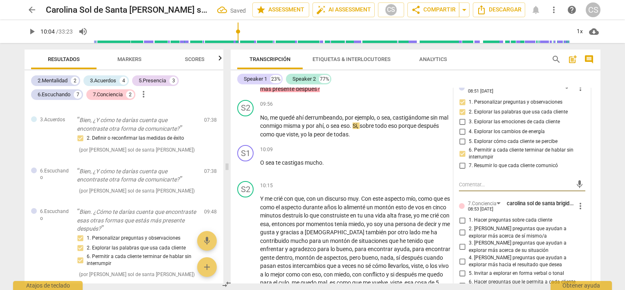
scroll to position [1299, 0]
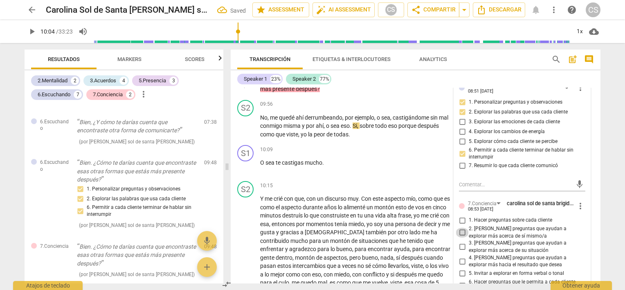
click at [461, 237] on input "2. [PERSON_NAME] preguntas que ayudan a explorar más acerca de sí mismo/a" at bounding box center [462, 232] width 13 height 10
checkbox input "true"
click at [460, 252] on input "3. [PERSON_NAME] preguntas que ayudan a explorar más acerca de su situación" at bounding box center [462, 247] width 13 height 10
checkbox input "true"
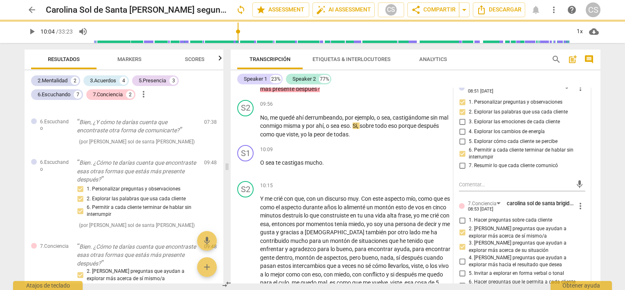
click at [30, 32] on span "play_arrow" at bounding box center [32, 32] width 10 height 10
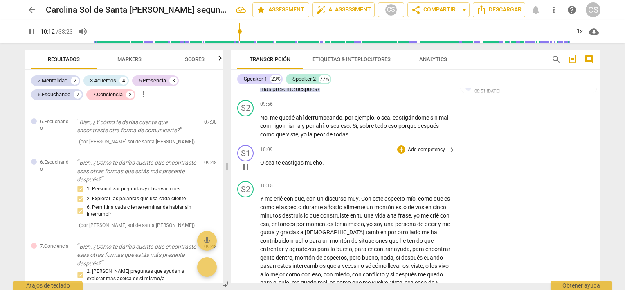
click at [412, 153] on p "Add competency" at bounding box center [426, 149] width 39 height 7
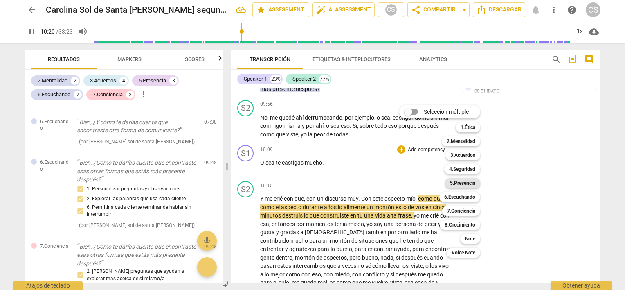
click at [461, 182] on b "5.Presencia" at bounding box center [462, 183] width 25 height 10
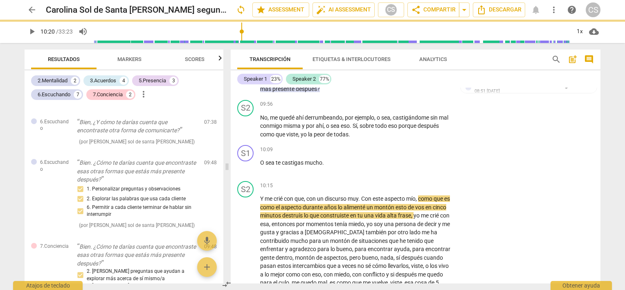
type input "621"
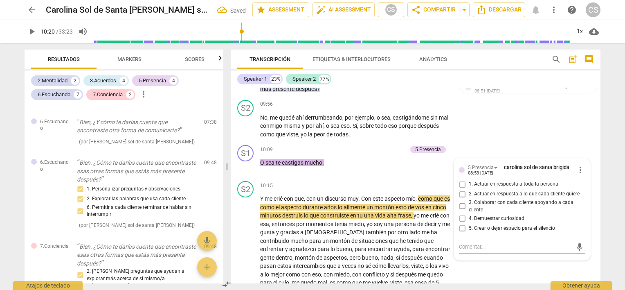
scroll to position [1361, 0]
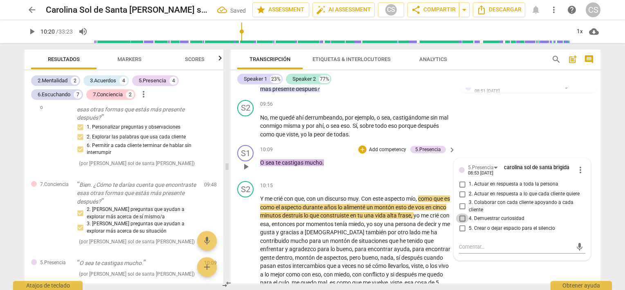
click at [461, 223] on input "4. Demuestrar curiosidad" at bounding box center [462, 218] width 13 height 10
checkbox input "true"
click at [361, 153] on div "+" at bounding box center [362, 149] width 8 height 8
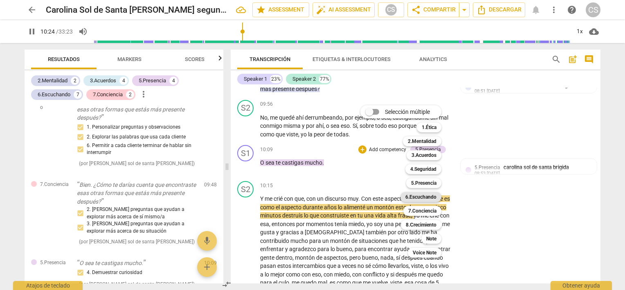
click at [417, 198] on b "6.Escuchando" at bounding box center [420, 197] width 31 height 10
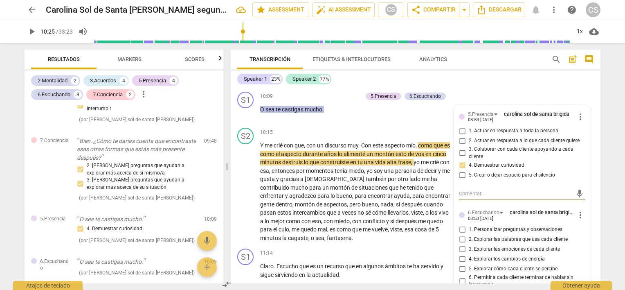
scroll to position [1362, 0]
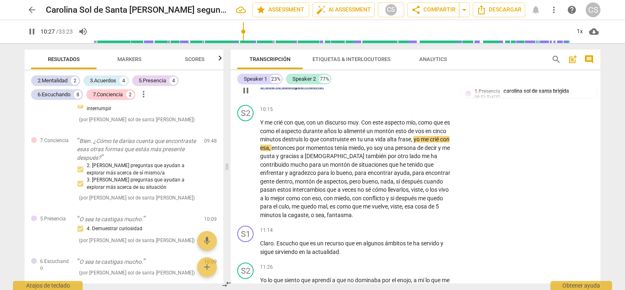
click at [417, 77] on div "6.Escuchando" at bounding box center [426, 73] width 32 height 7
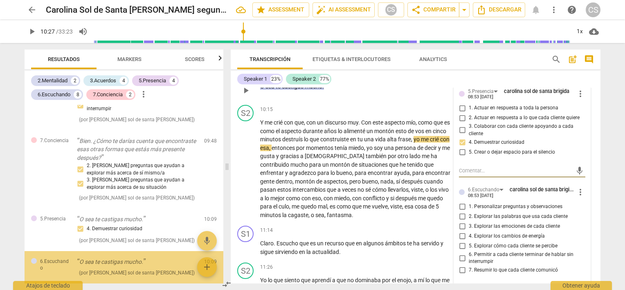
type input "628"
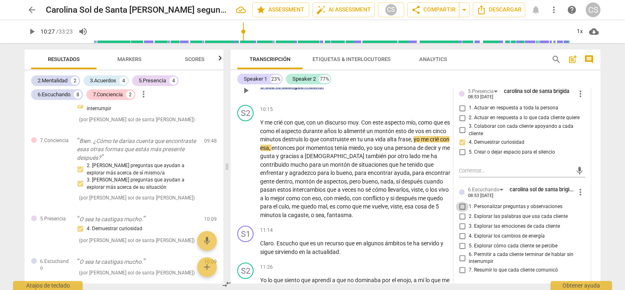
click at [460, 212] on input "1. Personalizar preguntas y observaciones" at bounding box center [462, 207] width 13 height 10
checkbox input "true"
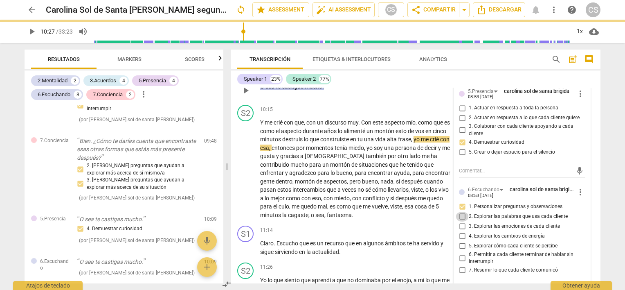
click at [460, 221] on input "2. Explorar las palabras que usa cada cliente" at bounding box center [462, 217] width 13 height 10
checkbox input "true"
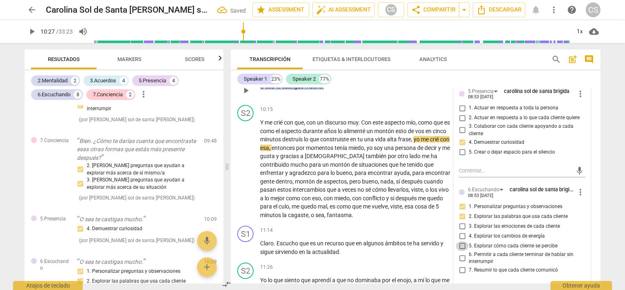
click at [461, 251] on input "5. Explorar cómo cada cliente se percibe" at bounding box center [462, 246] width 13 height 10
checkbox input "true"
click at [28, 32] on span "play_arrow" at bounding box center [32, 32] width 10 height 10
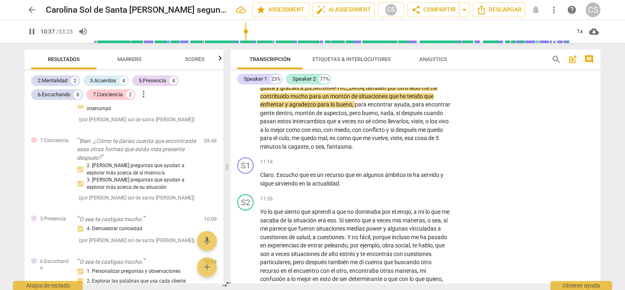
scroll to position [1438, 0]
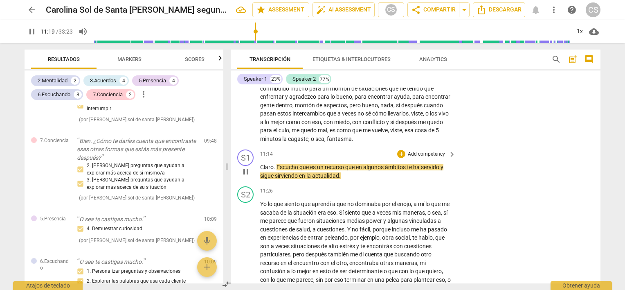
click at [439, 158] on p "Add competency" at bounding box center [426, 154] width 39 height 7
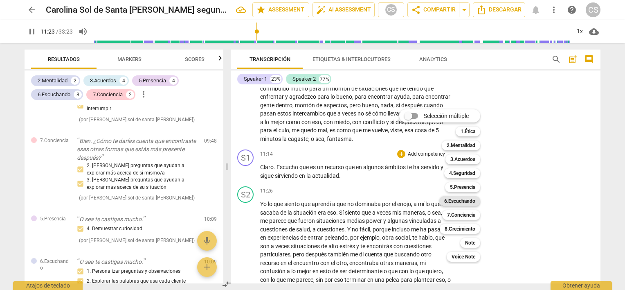
click at [453, 201] on b "6.Escuchando" at bounding box center [459, 201] width 31 height 10
type input "684"
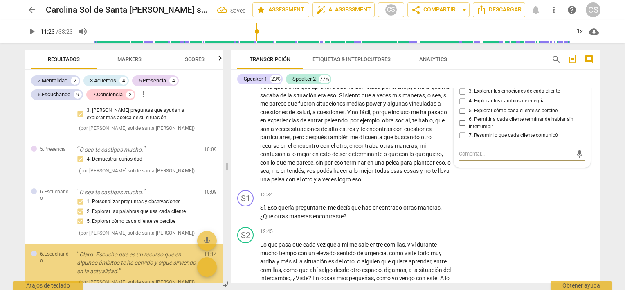
scroll to position [1483, 0]
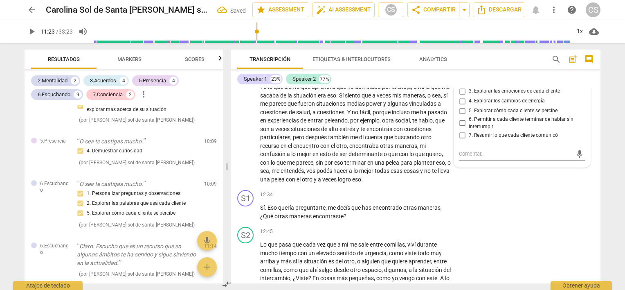
click at [459, 77] on input "1. Personalizar preguntas y observaciones" at bounding box center [462, 72] width 13 height 10
checkbox input "true"
click at [460, 116] on input "5. Explorar cómo cada cliente se percibe" at bounding box center [462, 111] width 13 height 10
checkbox input "true"
click at [399, 78] on div "+" at bounding box center [401, 74] width 8 height 8
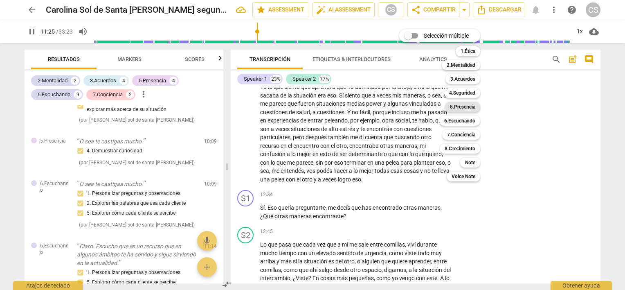
click at [457, 105] on b "5.Presencia" at bounding box center [462, 107] width 25 height 10
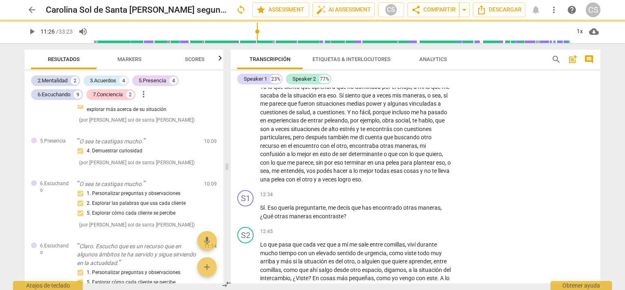
type input "686"
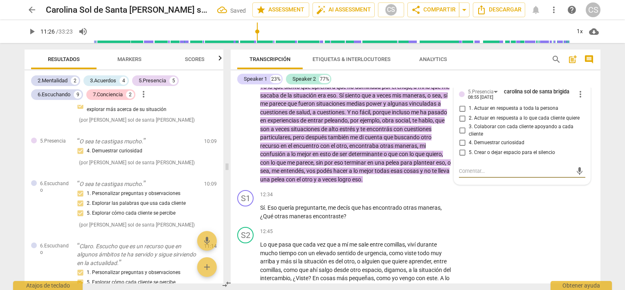
scroll to position [1647, 0]
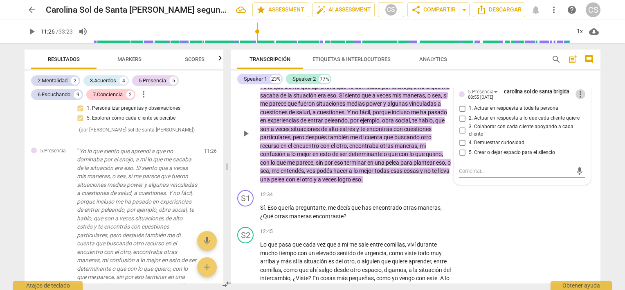
click at [577, 99] on span "more_vert" at bounding box center [581, 94] width 10 height 10
click at [581, 138] on li "Borrar" at bounding box center [587, 141] width 29 height 16
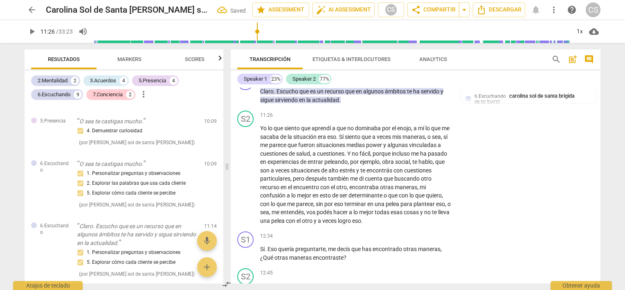
scroll to position [1499, 0]
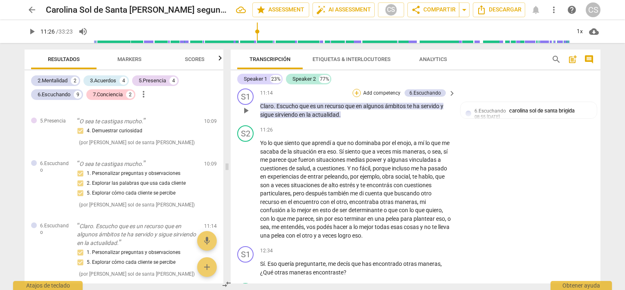
click at [357, 97] on div "+" at bounding box center [357, 93] width 8 height 8
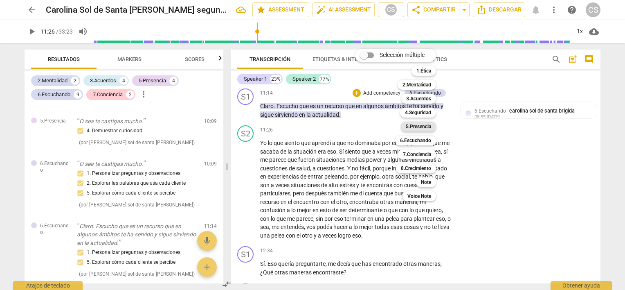
click at [414, 125] on b "5.Presencia" at bounding box center [418, 127] width 25 height 10
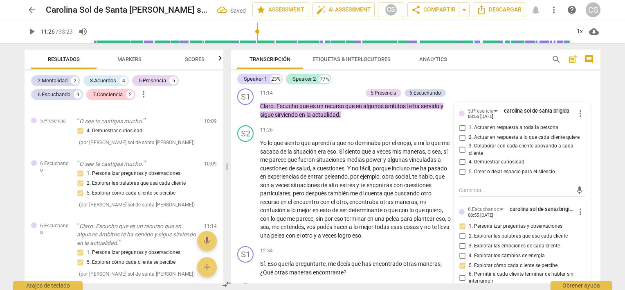
scroll to position [1552, 0]
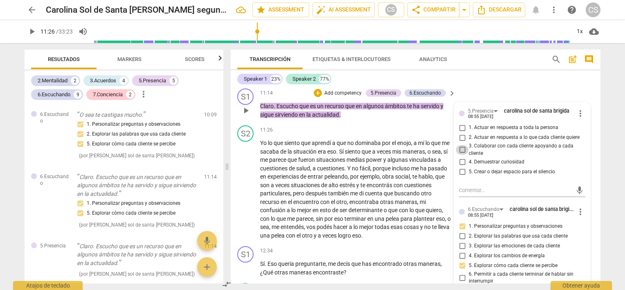
click at [459, 155] on input "3. Colaborar con cada cliente apoyando a cada cliente" at bounding box center [462, 150] width 13 height 10
checkbox input "true"
click at [459, 167] on input "4. Demuestrar curiosidad" at bounding box center [462, 162] width 13 height 10
checkbox input "true"
click at [461, 176] on input "5. Crear o dejar espacio para el silencio" at bounding box center [462, 172] width 13 height 10
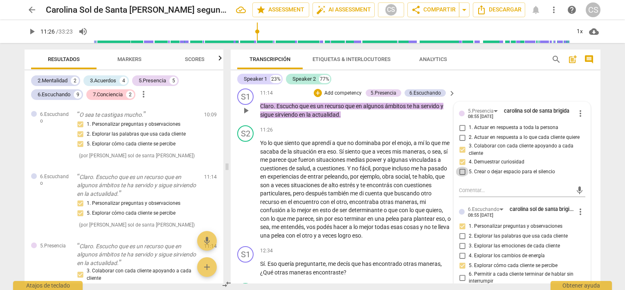
checkbox input "true"
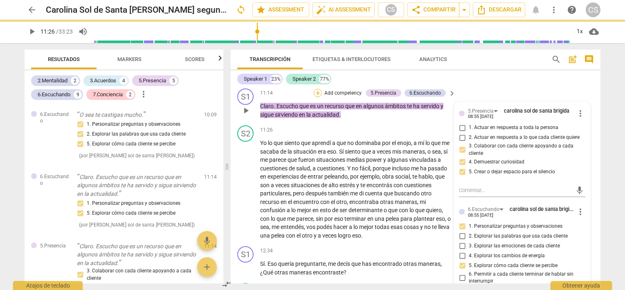
click at [318, 97] on div "+" at bounding box center [318, 93] width 8 height 8
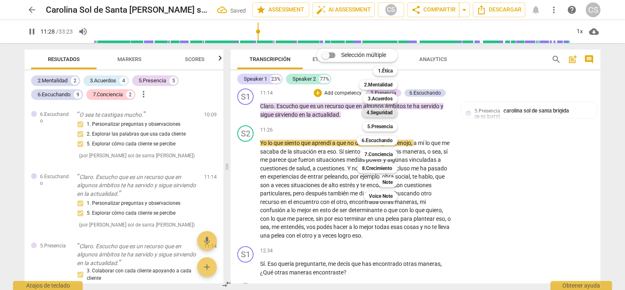
click at [376, 113] on b "4.Seguridad" at bounding box center [380, 113] width 26 height 10
type input "689"
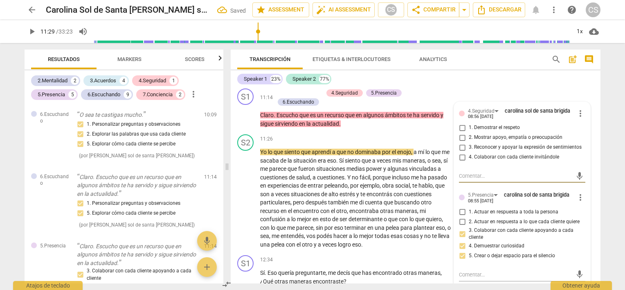
scroll to position [1635, 0]
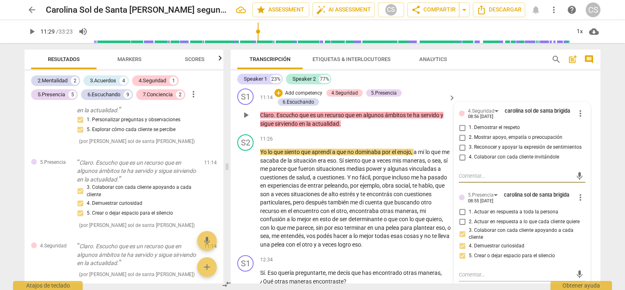
click at [461, 162] on input "4. Colaborar con cada cliente invitándole" at bounding box center [462, 157] width 13 height 10
checkbox input "true"
click at [32, 34] on span "play_arrow" at bounding box center [32, 32] width 10 height 10
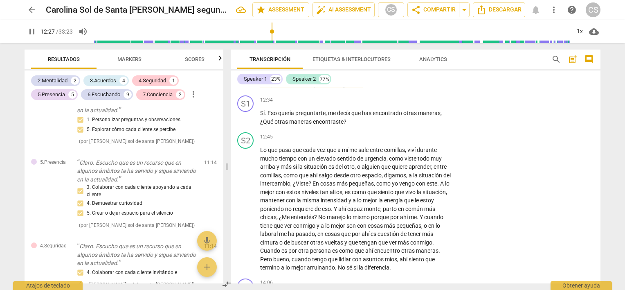
scroll to position [1666, 0]
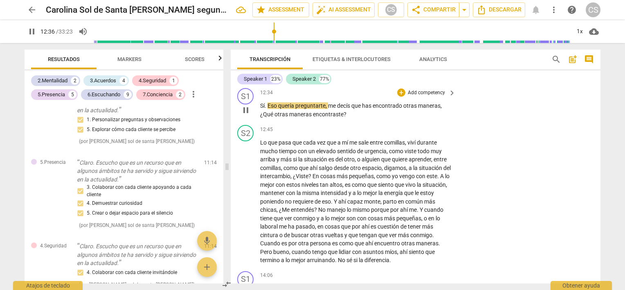
click at [430, 97] on p "Add competency" at bounding box center [426, 92] width 39 height 7
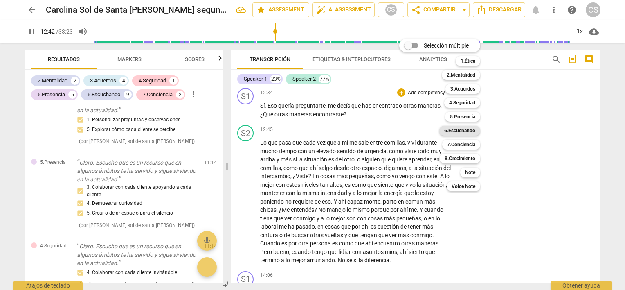
click at [460, 131] on b "6.Escuchando" at bounding box center [459, 131] width 31 height 10
type input "763"
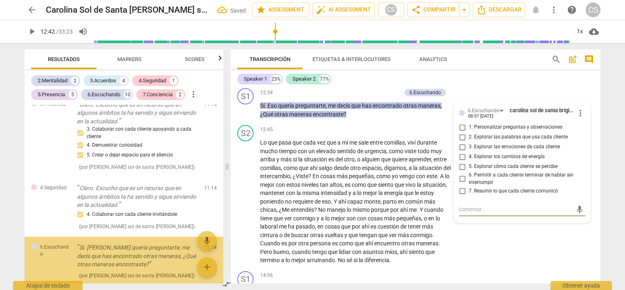
scroll to position [1695, 0]
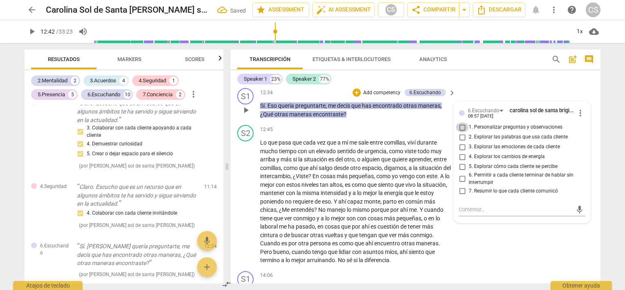
click at [461, 132] on input "1. Personalizar preguntas y observaciones" at bounding box center [462, 127] width 13 height 10
checkbox input "true"
click at [459, 142] on input "2. Explorar las palabras que usa cada cliente" at bounding box center [462, 137] width 13 height 10
checkbox input "true"
click at [459, 171] on input "5. Explorar cómo cada cliente se percibe" at bounding box center [462, 167] width 13 height 10
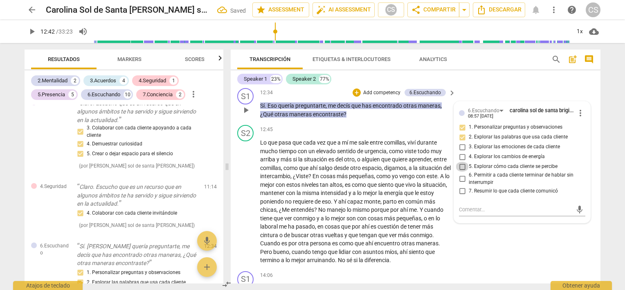
checkbox input "true"
click at [354, 97] on div "+" at bounding box center [357, 92] width 8 height 8
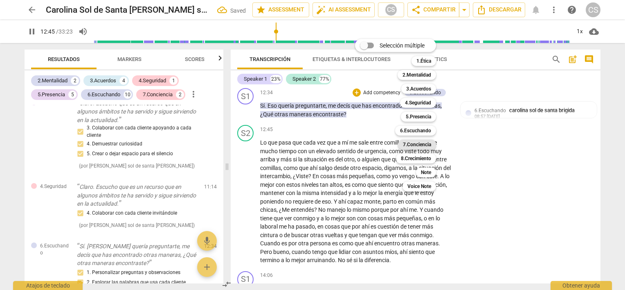
click at [415, 143] on b "7.Conciencia" at bounding box center [417, 145] width 28 height 10
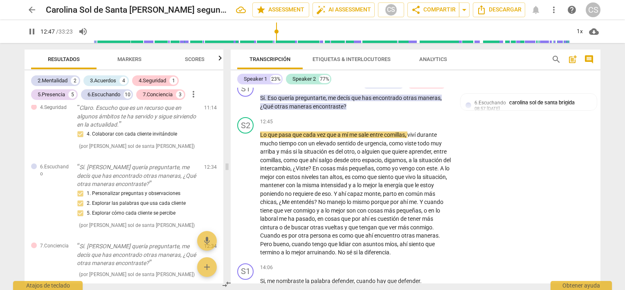
scroll to position [1682, 0]
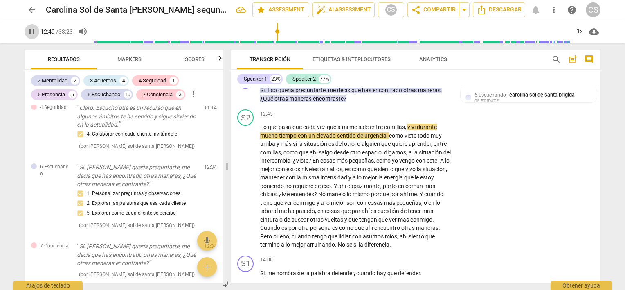
click at [30, 32] on span "pause" at bounding box center [32, 32] width 10 height 10
type input "770"
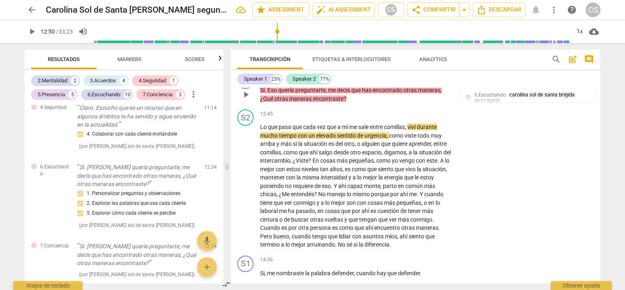
click at [422, 81] on div "7.Conciencia" at bounding box center [426, 76] width 29 height 7
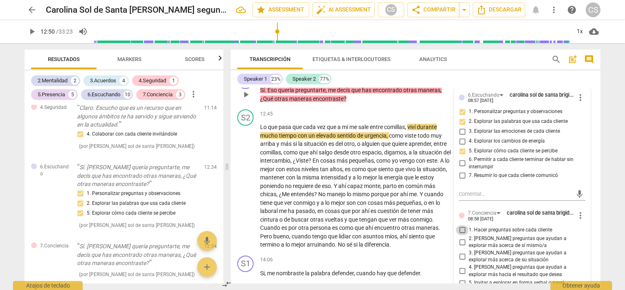
click at [461, 235] on input "1. Hacer preguntas sobre cada cliente" at bounding box center [462, 230] width 13 height 10
checkbox input "true"
click at [462, 247] on input "2. [PERSON_NAME] preguntas que ayudan a explorar más acerca de sí mismo/a" at bounding box center [462, 242] width 13 height 10
checkbox input "true"
click at [461, 261] on input "3. [PERSON_NAME] preguntas que ayudan a explorar más acerca de su situación" at bounding box center [462, 256] width 13 height 10
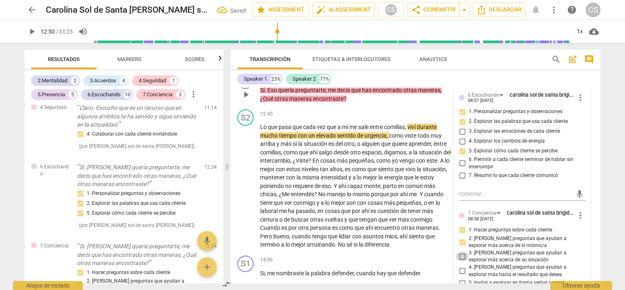
checkbox input "true"
click at [352, 81] on p "Add competency" at bounding box center [340, 77] width 39 height 7
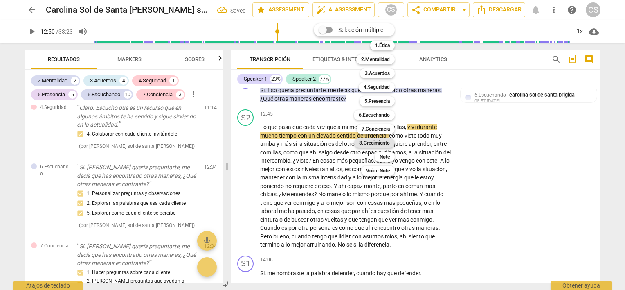
click at [370, 141] on b "8.Сrecimiento" at bounding box center [374, 143] width 31 height 10
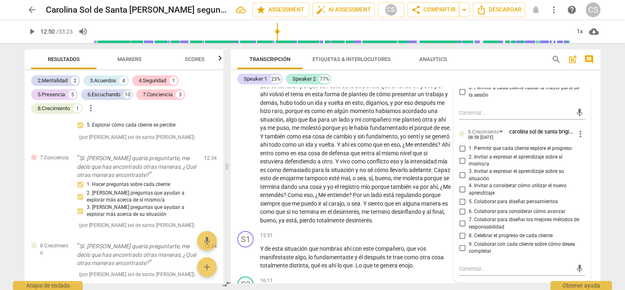
scroll to position [1921, 0]
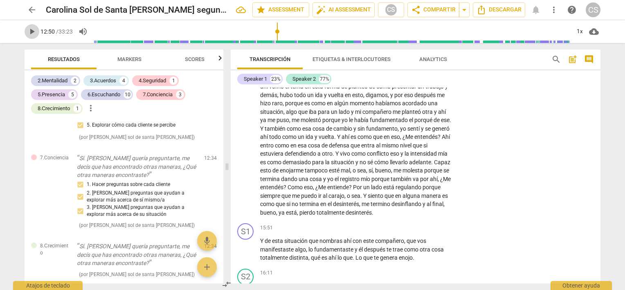
click at [30, 33] on span "play_arrow" at bounding box center [32, 32] width 10 height 10
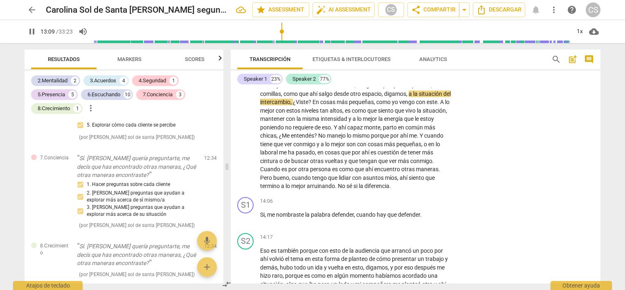
click at [132, 57] on span "Markers" at bounding box center [129, 59] width 24 height 6
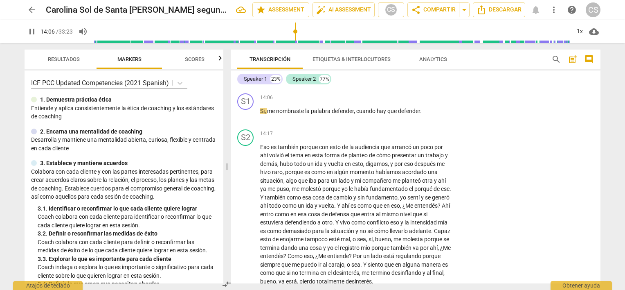
scroll to position [1860, 0]
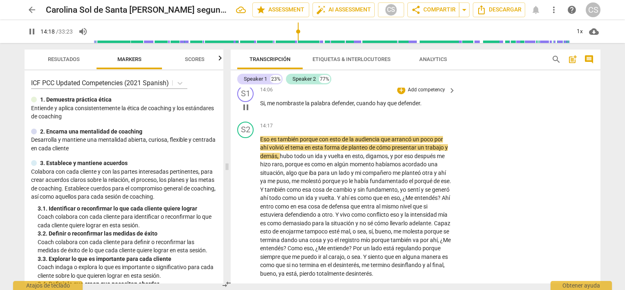
click at [437, 94] on p "Add competency" at bounding box center [426, 89] width 39 height 7
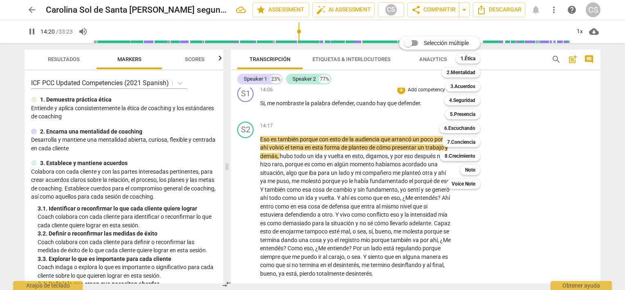
click at [31, 30] on div at bounding box center [312, 145] width 625 height 290
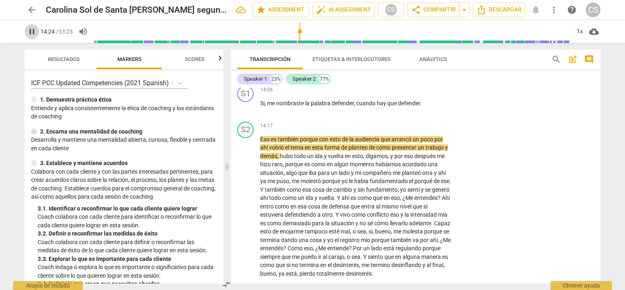
click at [32, 30] on span "pause" at bounding box center [32, 32] width 10 height 10
type input "864"
click at [430, 94] on p "Add competency" at bounding box center [426, 89] width 39 height 7
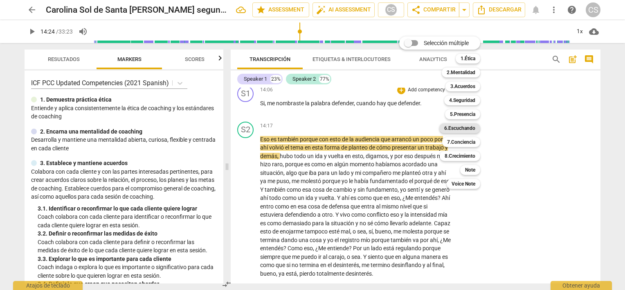
click at [453, 129] on b "6.Escuchando" at bounding box center [459, 128] width 31 height 10
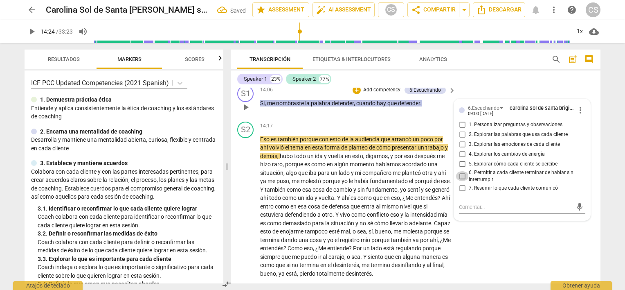
click at [460, 181] on input "6. Permitir a cada cliente terminar de hablar sin interrumpir" at bounding box center [462, 176] width 13 height 10
checkbox input "true"
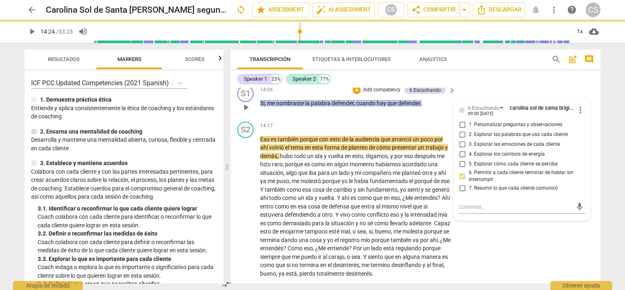
click at [460, 130] on input "1. Personalizar preguntas y observaciones" at bounding box center [462, 125] width 13 height 10
checkbox input "true"
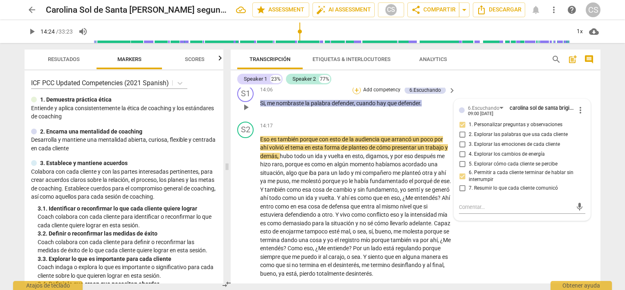
click at [353, 94] on div "+" at bounding box center [357, 90] width 8 height 8
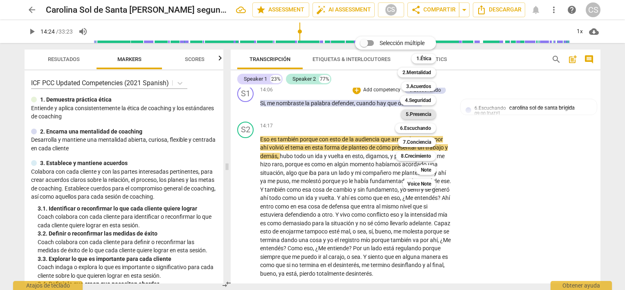
click at [417, 113] on b "5.Presencia" at bounding box center [418, 114] width 25 height 10
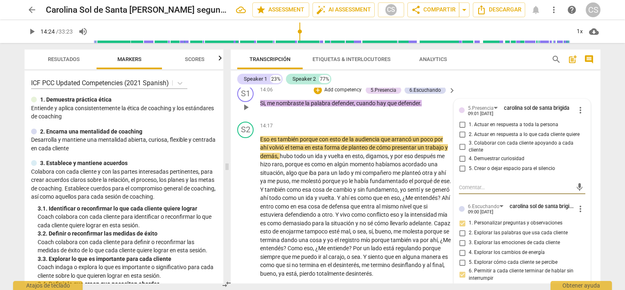
click at [460, 173] on input "5. Crear o dejar espacio para el silencio" at bounding box center [462, 169] width 13 height 10
checkbox input "true"
click at [461, 164] on input "4. Demuestrar curiosidad" at bounding box center [462, 159] width 13 height 10
checkbox input "true"
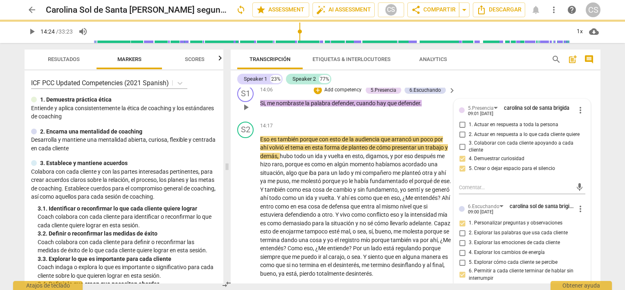
click at [460, 130] on input "1. Actuar en respuesta a toda la persona" at bounding box center [462, 125] width 13 height 10
checkbox input "true"
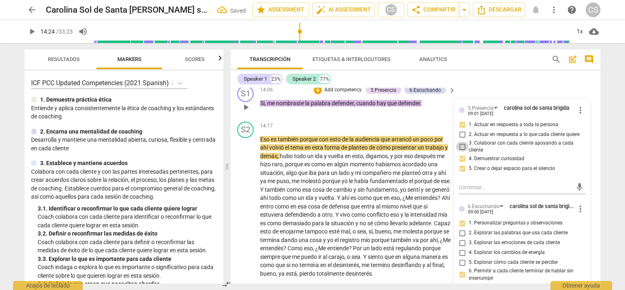
click at [463, 151] on input "3. Colaborar con cada cliente apoyando a cada cliente" at bounding box center [462, 147] width 13 height 10
checkbox input "true"
click at [332, 94] on p "Add competency" at bounding box center [343, 89] width 39 height 7
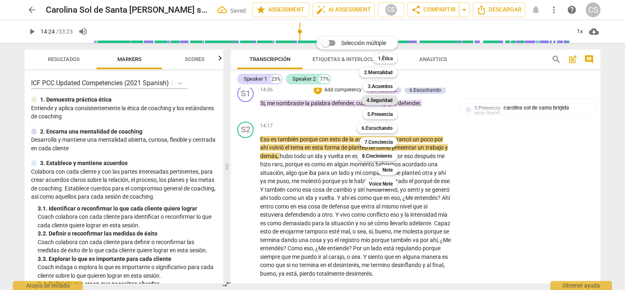
click at [378, 99] on b "4.Seguridad" at bounding box center [380, 100] width 26 height 10
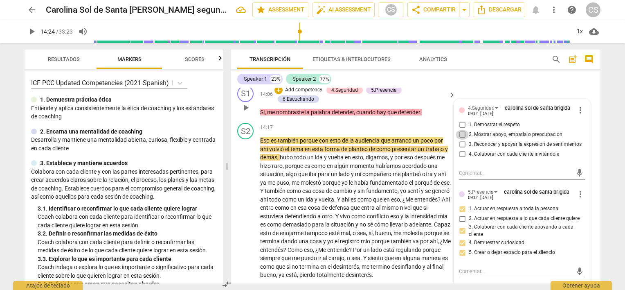
click at [461, 140] on input "2. Mostrar apoyo, empatía o preocupación" at bounding box center [462, 135] width 13 height 10
checkbox input "true"
click at [460, 159] on input "4. Colaborar con cada cliente invitándole" at bounding box center [462, 154] width 13 height 10
checkbox input "true"
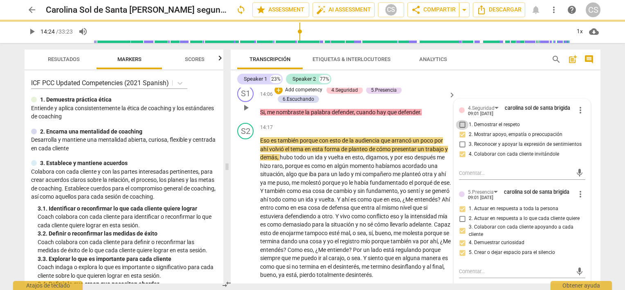
click at [460, 130] on input "1. Demostrar el respeto" at bounding box center [462, 125] width 13 height 10
checkbox input "true"
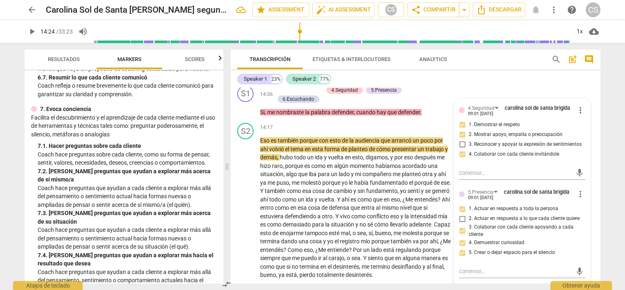
scroll to position [768, 0]
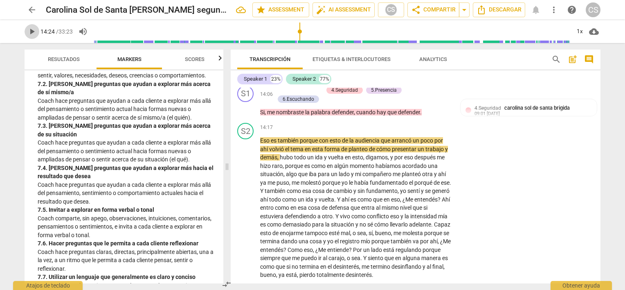
click at [30, 29] on span "play_arrow" at bounding box center [32, 32] width 10 height 10
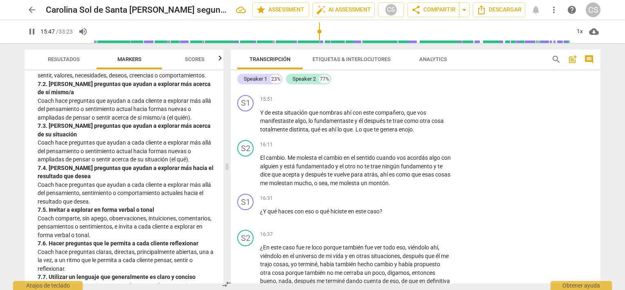
scroll to position [2066, 0]
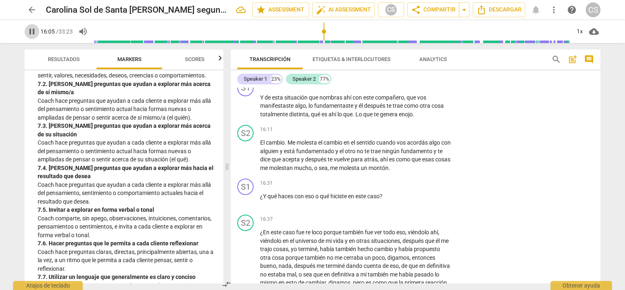
click at [31, 31] on span "pause" at bounding box center [32, 32] width 10 height 10
type input "966"
click at [401, 88] on div "+" at bounding box center [401, 84] width 8 height 8
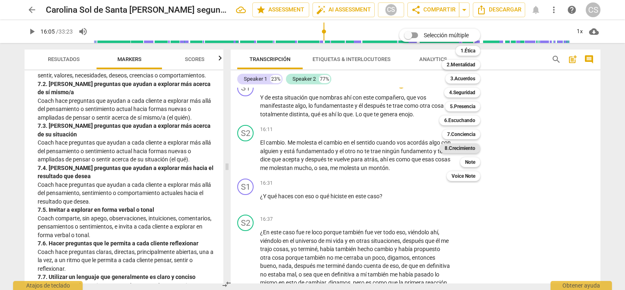
click at [459, 150] on b "8.Сrecimiento" at bounding box center [460, 148] width 31 height 10
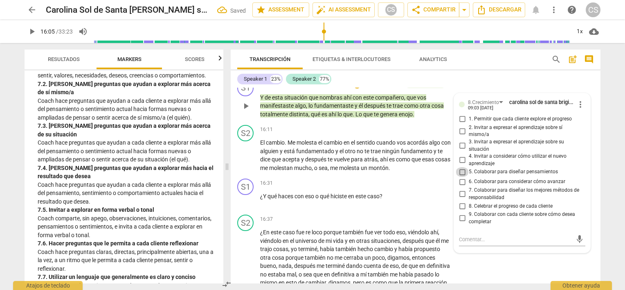
click at [459, 177] on input "5. Colaborar para diseñar pensamientos" at bounding box center [462, 172] width 13 height 10
checkbox input "true"
click at [357, 88] on div "+" at bounding box center [357, 84] width 8 height 8
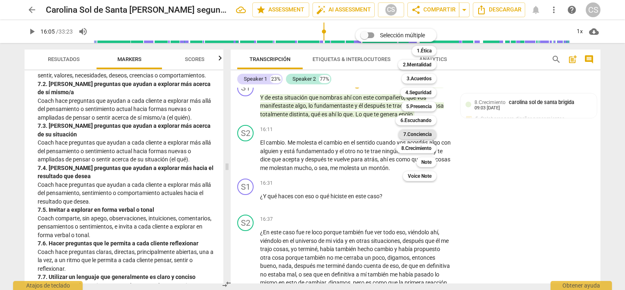
click at [410, 133] on b "7.Conciencia" at bounding box center [417, 134] width 28 height 10
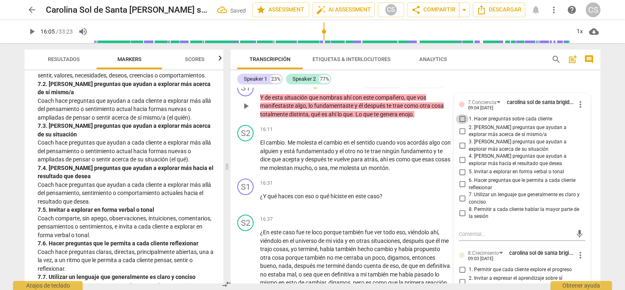
click at [461, 124] on input "1. Hacer preguntas sobre cada cliente" at bounding box center [462, 119] width 13 height 10
checkbox input "true"
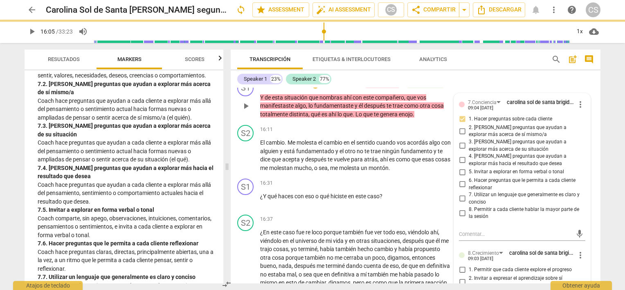
click at [459, 136] on input "2. [PERSON_NAME] preguntas que ayudan a explorar más acerca de sí mismo/a" at bounding box center [462, 131] width 13 height 10
checkbox input "true"
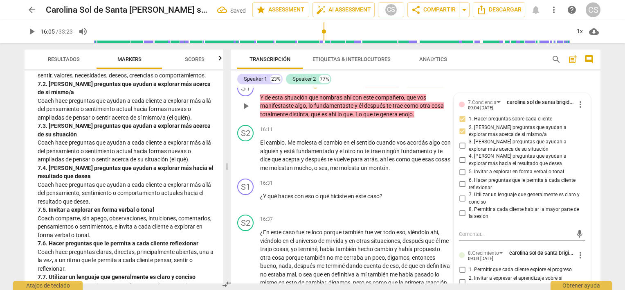
click at [461, 151] on input "3. [PERSON_NAME] preguntas que ayudan a explorar más acerca de su situación" at bounding box center [462, 146] width 13 height 10
checkbox input "true"
click at [463, 218] on input "8. Permitir a cada cliente hablar la mayor parte de la sesión" at bounding box center [462, 213] width 13 height 10
checkbox input "true"
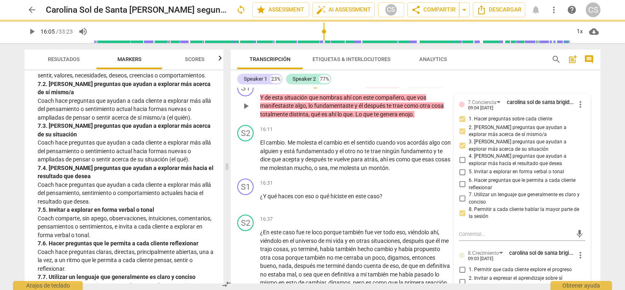
click at [325, 88] on p "Add competency" at bounding box center [340, 84] width 39 height 7
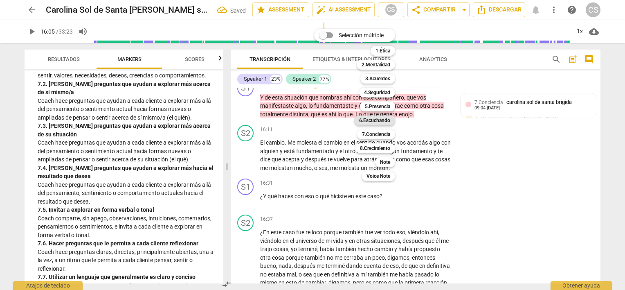
click at [376, 123] on b "6.Escuchando" at bounding box center [374, 120] width 31 height 10
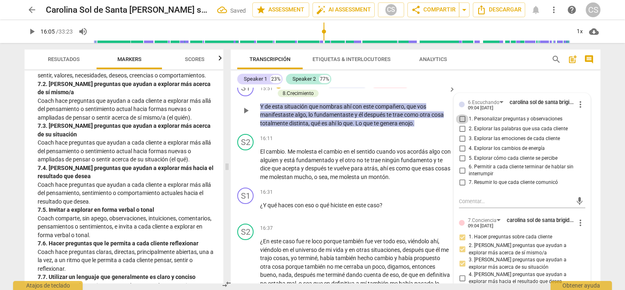
click at [459, 124] on input "1. Personalizar preguntas y observaciones" at bounding box center [462, 119] width 13 height 10
checkbox input "true"
click at [459, 134] on input "2. Explorar las palabras que usa cada cliente" at bounding box center [462, 129] width 13 height 10
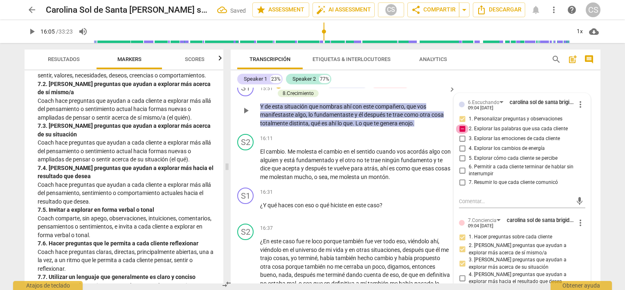
checkbox input "false"
click at [460, 144] on input "3. Explorar las emociones de cada cliente" at bounding box center [462, 139] width 13 height 10
checkbox input "true"
click at [460, 175] on input "6. Permitir a cada cliente terminar de hablar sin interrumpir" at bounding box center [462, 170] width 13 height 10
checkbox input "true"
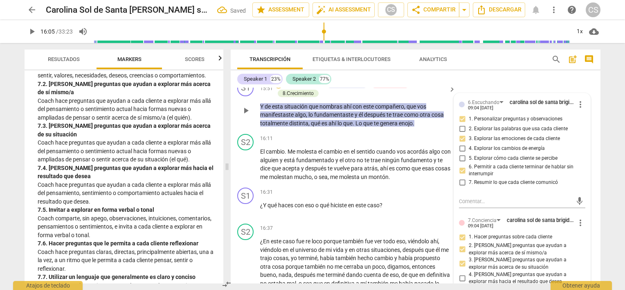
click at [275, 88] on div "+" at bounding box center [279, 84] width 8 height 8
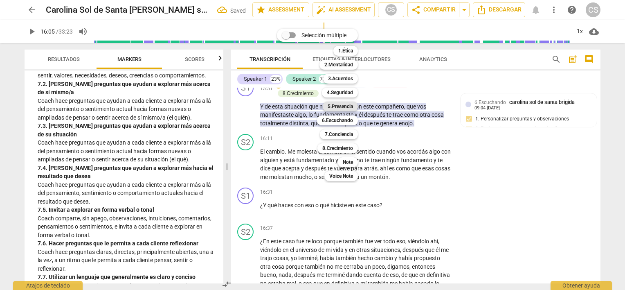
click at [339, 106] on b "5.Presencia" at bounding box center [340, 106] width 25 height 10
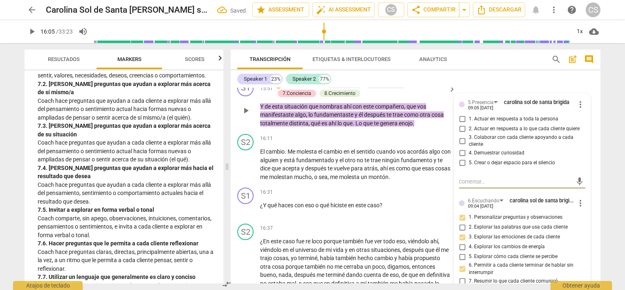
click at [461, 124] on input "1. Actuar en respuesta a toda la persona" at bounding box center [462, 119] width 13 height 10
checkbox input "true"
click at [461, 158] on input "4. Demuestrar curiosidad" at bounding box center [462, 153] width 13 height 10
checkbox input "true"
click at [459, 168] on input "5. Crear o dejar espacio para el silencio" at bounding box center [462, 163] width 13 height 10
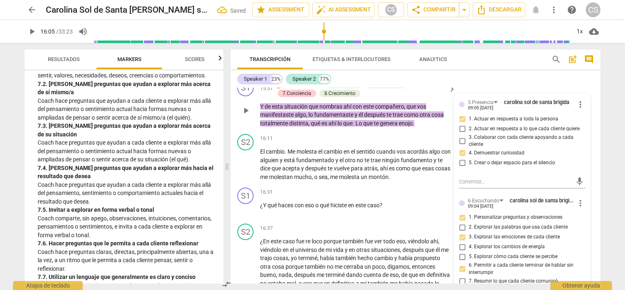
checkbox input "true"
click at [31, 28] on span "play_arrow" at bounding box center [32, 32] width 10 height 10
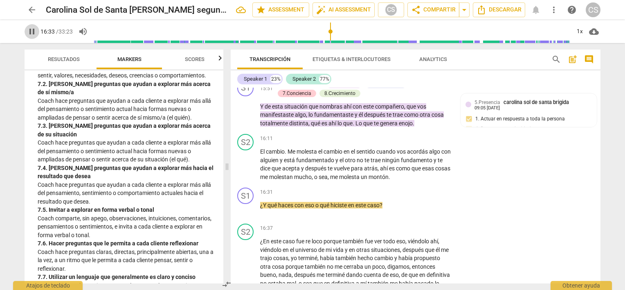
click at [31, 28] on span "pause" at bounding box center [32, 32] width 10 height 10
type input "993"
click at [401, 196] on div "+" at bounding box center [401, 192] width 8 height 8
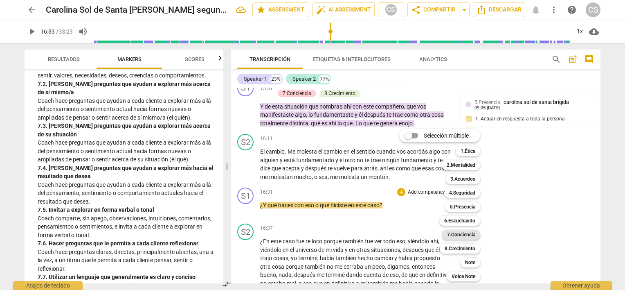
click at [458, 234] on b "7.Conciencia" at bounding box center [461, 235] width 28 height 10
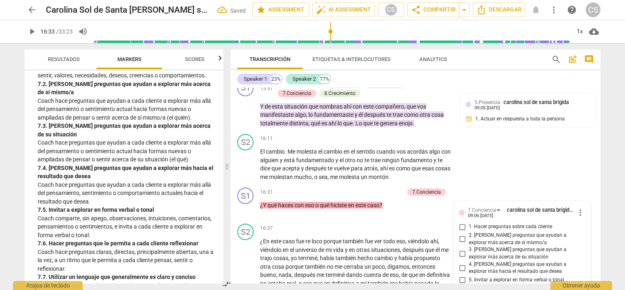
scroll to position [2243, 0]
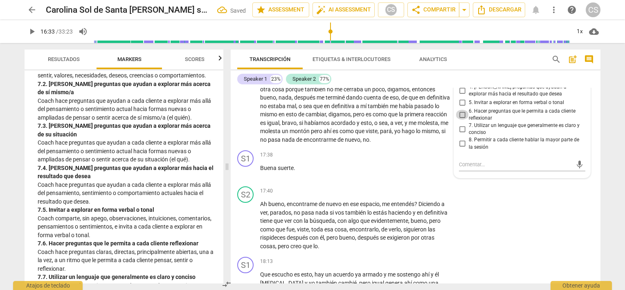
click at [461, 119] on input "6. Hacer preguntas que le permita a cada cliente reflexionar" at bounding box center [462, 115] width 13 height 10
checkbox input "true"
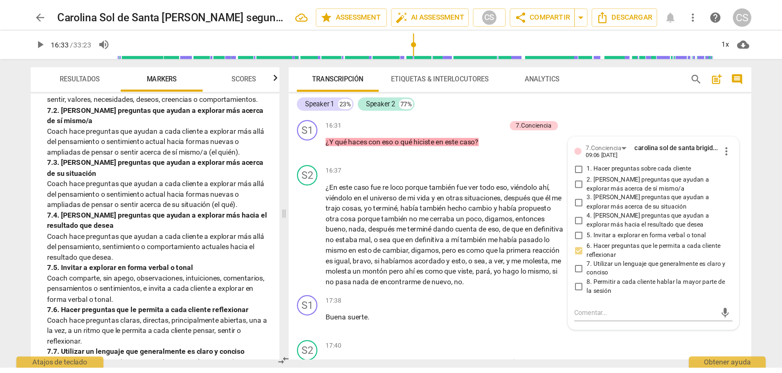
scroll to position [2147, 0]
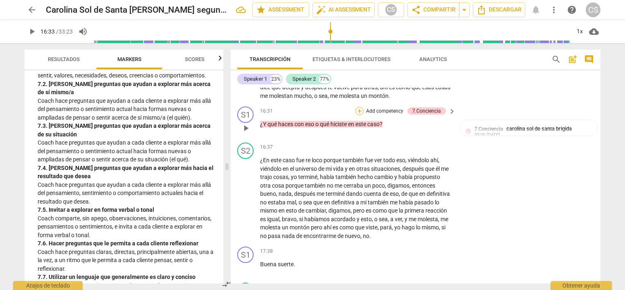
click at [358, 115] on div "+" at bounding box center [360, 111] width 8 height 8
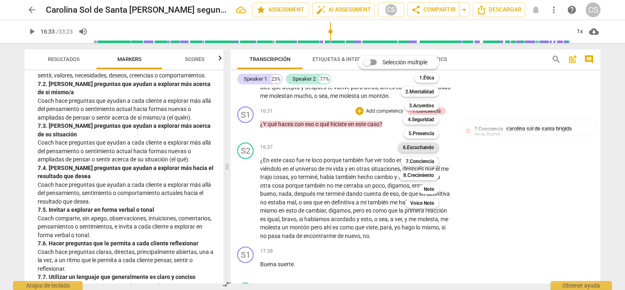
click at [412, 147] on b "6.Escuchando" at bounding box center [418, 147] width 31 height 10
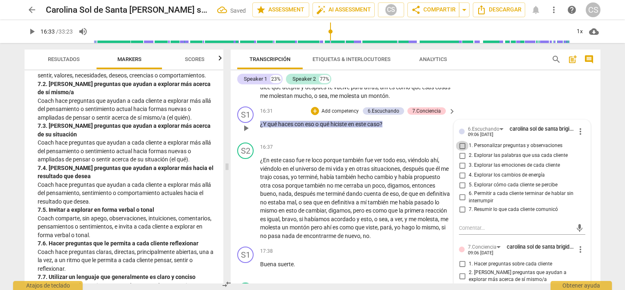
click at [461, 151] on input "1. Personalizar preguntas y observaciones" at bounding box center [462, 146] width 13 height 10
checkbox input "true"
click at [460, 190] on input "5. Explorar cómo cada cliente se percibe" at bounding box center [462, 185] width 13 height 10
checkbox input "true"
click at [313, 115] on div "+" at bounding box center [315, 111] width 8 height 8
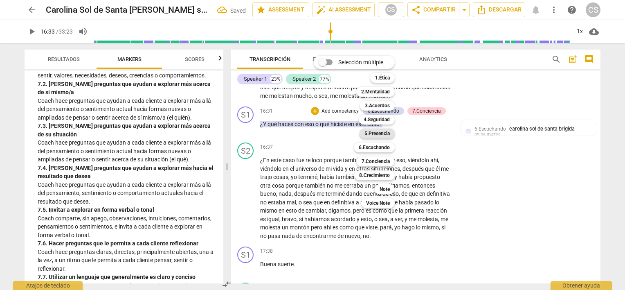
click at [375, 133] on b "5.Presencia" at bounding box center [377, 133] width 25 height 10
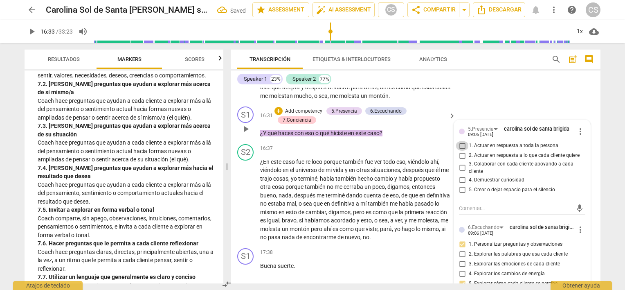
click at [461, 151] on input "1. Actuar en respuesta a toda la persona" at bounding box center [462, 146] width 13 height 10
checkbox input "true"
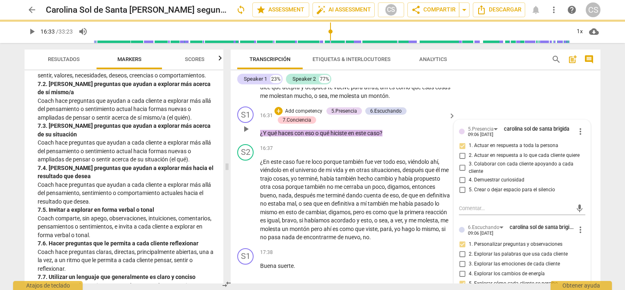
click at [461, 185] on input "4. Demuestrar curiosidad" at bounding box center [462, 180] width 13 height 10
checkbox input "true"
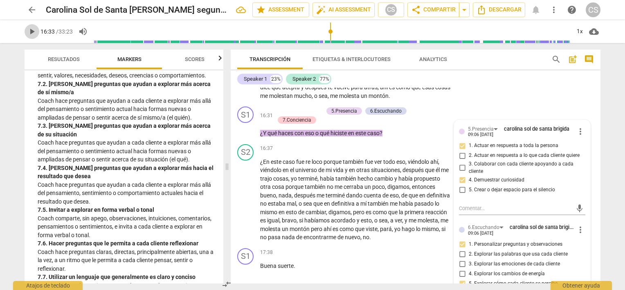
click at [35, 34] on span "play_arrow" at bounding box center [32, 32] width 10 height 10
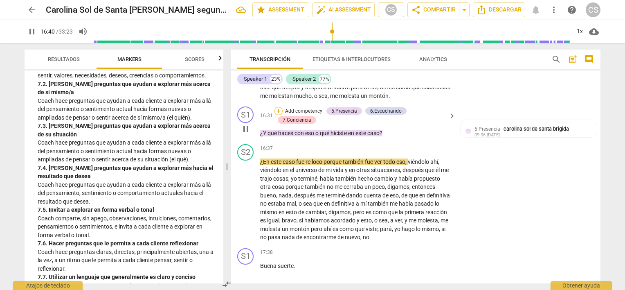
click at [278, 115] on div "+" at bounding box center [279, 111] width 8 height 8
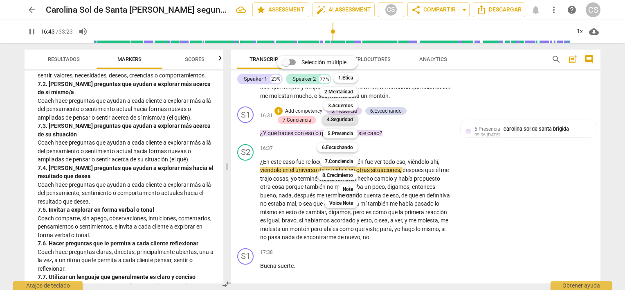
click at [334, 120] on b "4.Seguridad" at bounding box center [340, 120] width 26 height 10
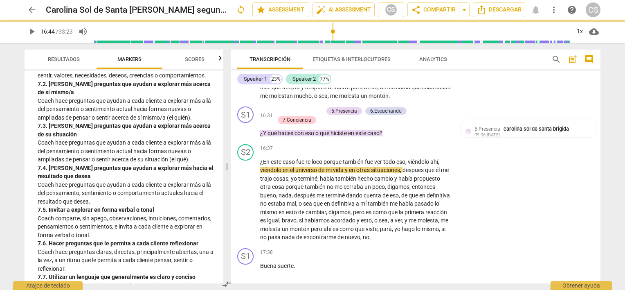
type input "1004"
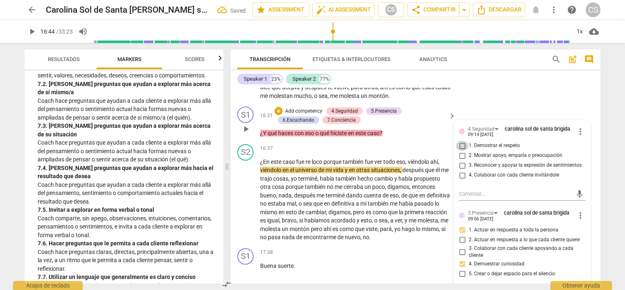
click at [461, 151] on input "1. Demostrar el respeto" at bounding box center [462, 146] width 13 height 10
checkbox input "true"
click at [461, 180] on input "4. Colaborar con cada cliente invitándole" at bounding box center [462, 175] width 13 height 10
checkbox input "true"
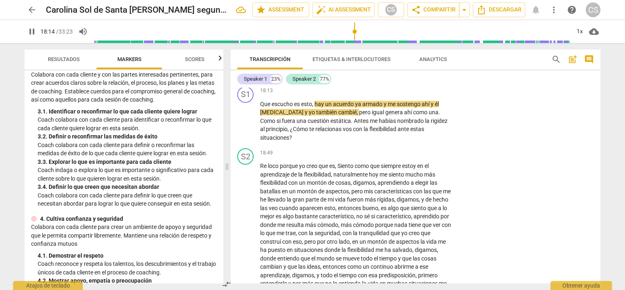
scroll to position [2423, 0]
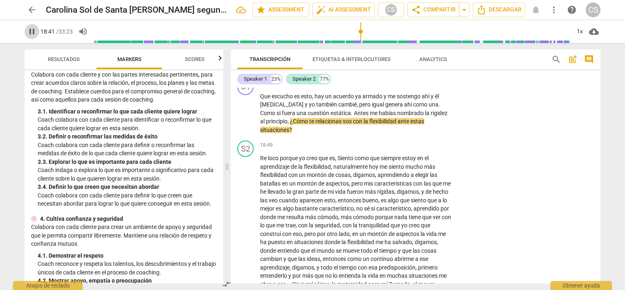
click at [31, 29] on span "pause" at bounding box center [32, 32] width 10 height 10
type input "1122"
click at [399, 87] on div "+" at bounding box center [401, 83] width 8 height 8
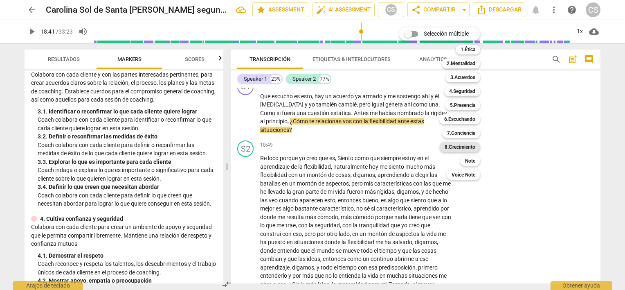
click at [454, 145] on b "8.Сrecimiento" at bounding box center [460, 147] width 31 height 10
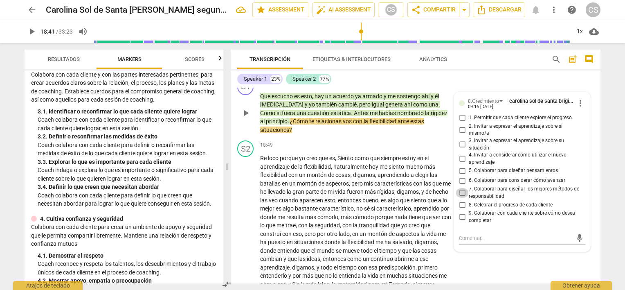
click at [461, 198] on input "7. Colaborar para diseñar los mejores métodos de responsabilidad" at bounding box center [462, 193] width 13 height 10
checkbox input "true"
click at [358, 87] on div "+" at bounding box center [357, 83] width 8 height 8
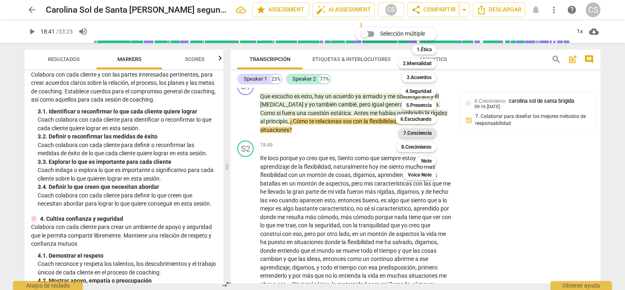
click at [409, 132] on b "7.Conciencia" at bounding box center [417, 133] width 28 height 10
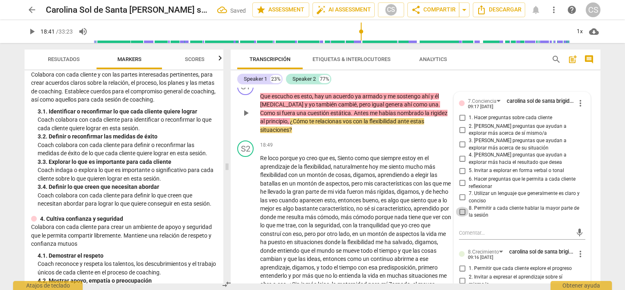
click at [461, 216] on input "8. Permitir a cada cliente hablar la mayor parte de la sesión" at bounding box center [462, 212] width 13 height 10
checkbox input "true"
click at [461, 188] on input "6. Hacer preguntas que le permita a cada cliente reflexionar" at bounding box center [462, 183] width 13 height 10
checkbox input "true"
click at [461, 149] on input "3. [PERSON_NAME] preguntas que ayudan a explorar más acerca de su situación" at bounding box center [462, 145] width 13 height 10
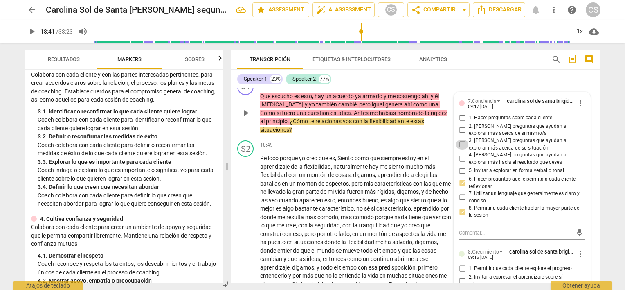
checkbox input "true"
click at [461, 135] on input "2. [PERSON_NAME] preguntas que ayudan a explorar más acerca de sí mismo/a" at bounding box center [462, 130] width 13 height 10
checkbox input "true"
click at [459, 123] on input "1. Hacer preguntas sobre cada cliente" at bounding box center [462, 118] width 13 height 10
checkbox input "true"
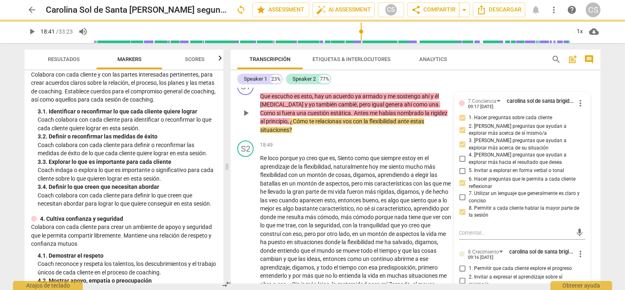
click at [315, 87] on div "+" at bounding box center [315, 83] width 8 height 8
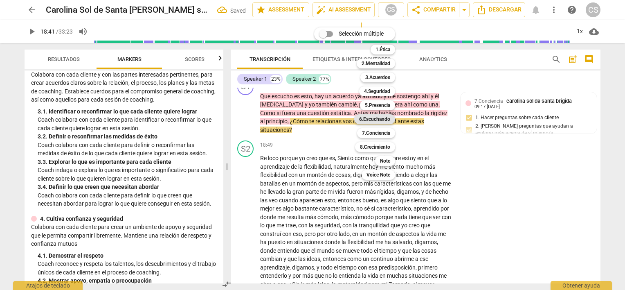
click at [371, 118] on b "6.Escuchando" at bounding box center [374, 119] width 31 height 10
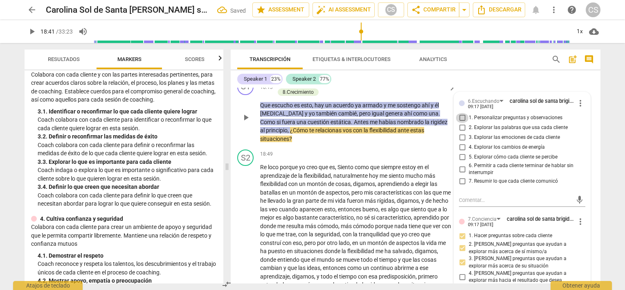
click at [461, 123] on input "1. Personalizar preguntas y observaciones" at bounding box center [462, 118] width 13 height 10
checkbox input "true"
click at [458, 162] on input "5. Explorar cómo cada cliente se percibe" at bounding box center [462, 157] width 13 height 10
checkbox input "true"
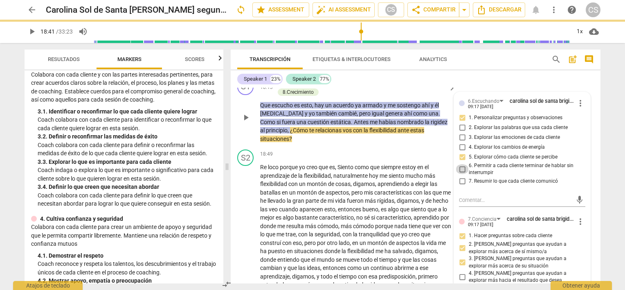
click at [459, 174] on input "6. Permitir a cada cliente terminar de hablar sin interrumpir" at bounding box center [462, 169] width 13 height 10
checkbox input "true"
click at [275, 87] on div "+" at bounding box center [279, 83] width 8 height 8
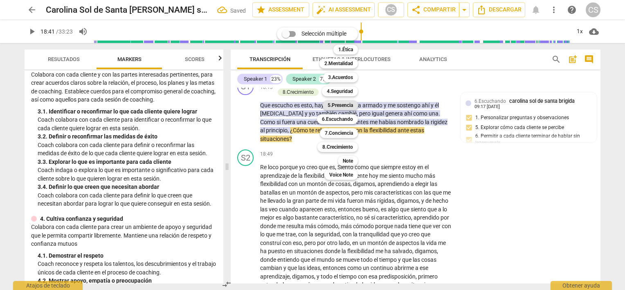
click at [334, 104] on b "5.Presencia" at bounding box center [340, 105] width 25 height 10
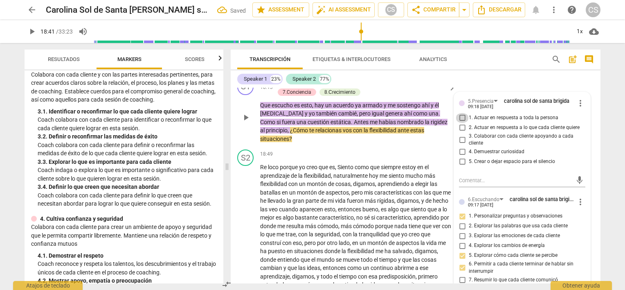
click at [460, 123] on input "1. Actuar en respuesta a toda la persona" at bounding box center [462, 118] width 13 height 10
checkbox input "true"
click at [460, 157] on input "4. Demuestrar curiosidad" at bounding box center [462, 152] width 13 height 10
checkbox input "true"
click at [461, 167] on input "5. Crear o dejar espacio para el silencio" at bounding box center [462, 162] width 13 height 10
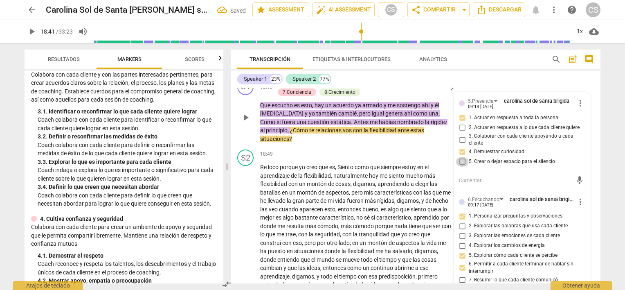
checkbox input "true"
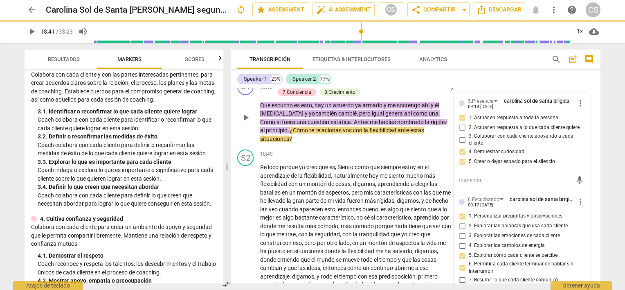
click at [277, 87] on div "+" at bounding box center [279, 83] width 8 height 8
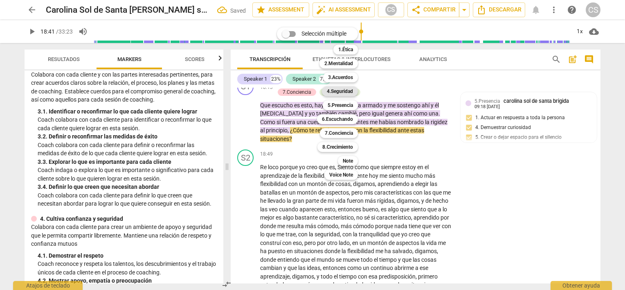
click at [340, 91] on b "4.Seguridad" at bounding box center [340, 91] width 26 height 10
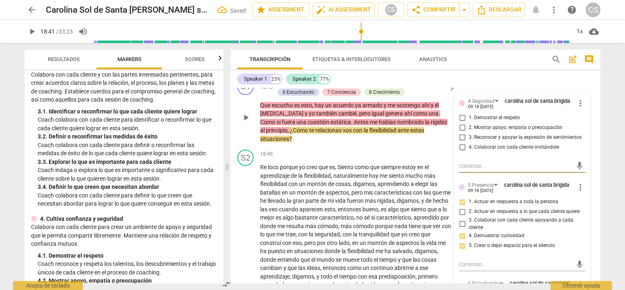
click at [460, 123] on input "1. Demostrar el respeto" at bounding box center [462, 118] width 13 height 10
checkbox input "true"
click at [461, 152] on input "4. Colaborar con cada cliente invitándole" at bounding box center [462, 147] width 13 height 10
checkbox input "true"
click at [31, 31] on span "play_arrow" at bounding box center [32, 32] width 10 height 10
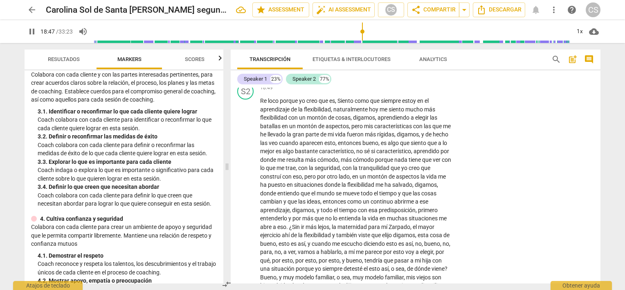
scroll to position [2512, 0]
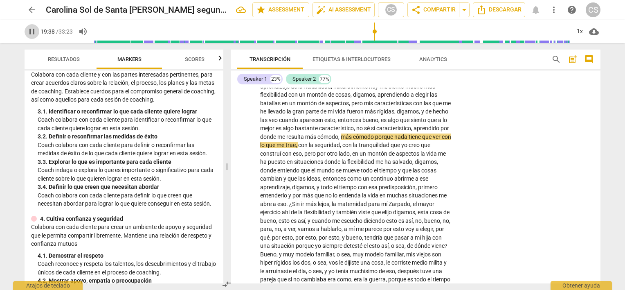
click at [27, 31] on span "pause" at bounding box center [32, 32] width 10 height 10
click at [27, 31] on span "play_arrow" at bounding box center [32, 32] width 10 height 10
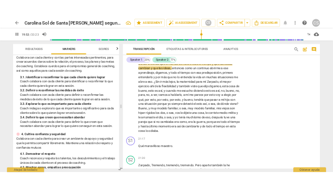
scroll to position [2604, 0]
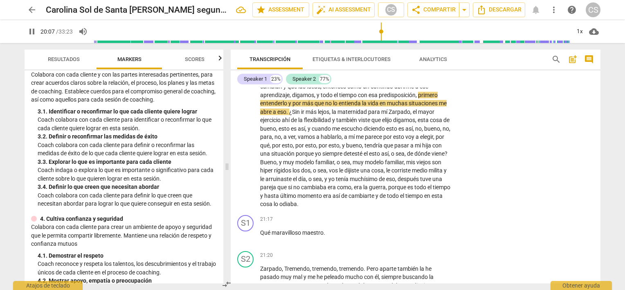
click at [31, 32] on span "pause" at bounding box center [32, 32] width 10 height 10
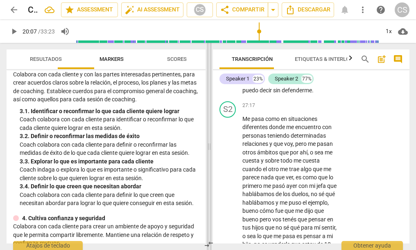
scroll to position [4562, 0]
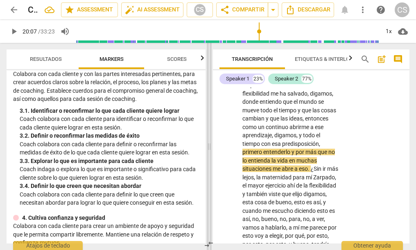
type input "1208"
